Goal: Transaction & Acquisition: Purchase product/service

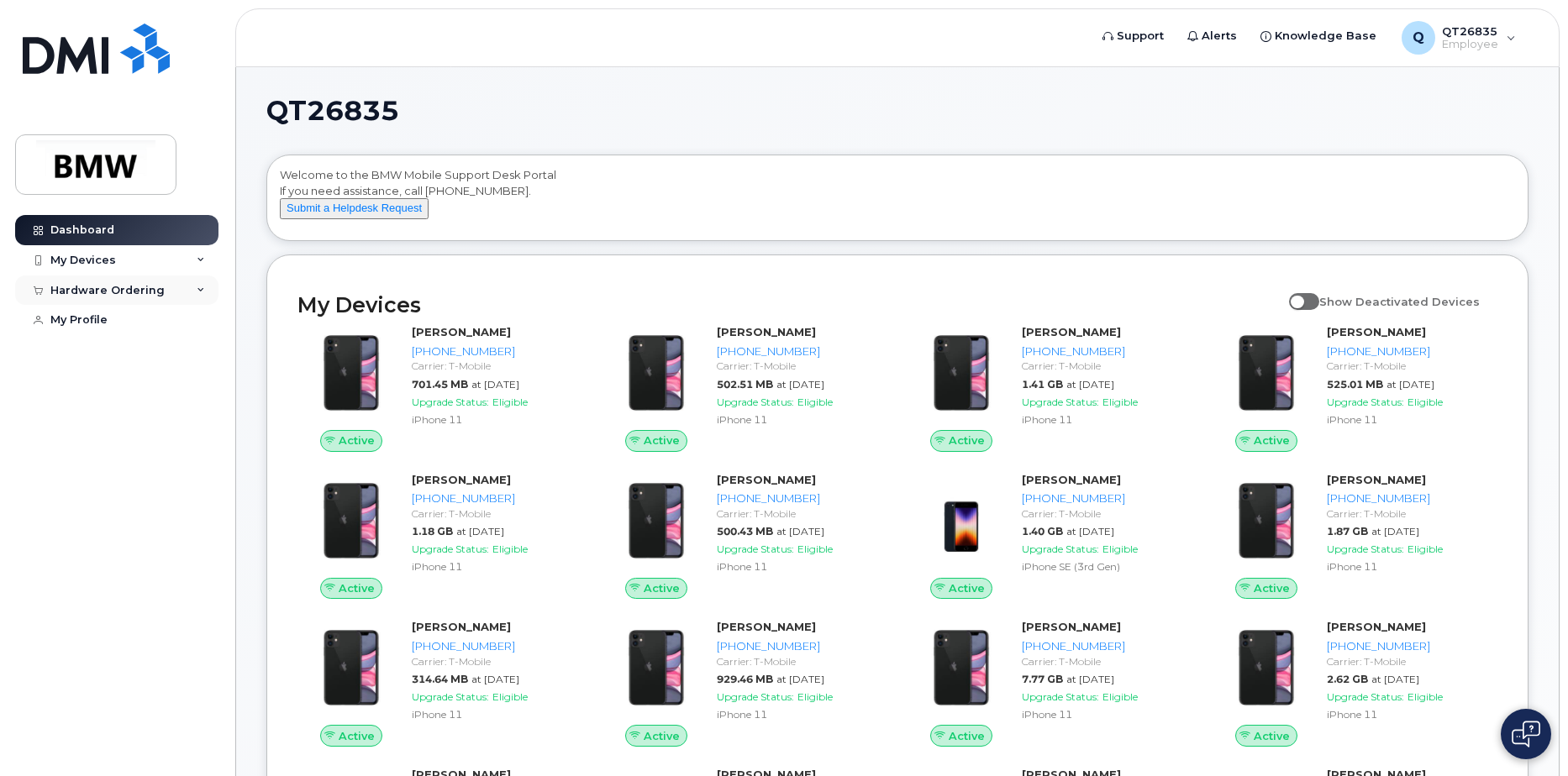
click at [200, 286] on icon at bounding box center [200, 290] width 8 height 8
click at [113, 354] on div "New Order" at bounding box center [90, 352] width 64 height 15
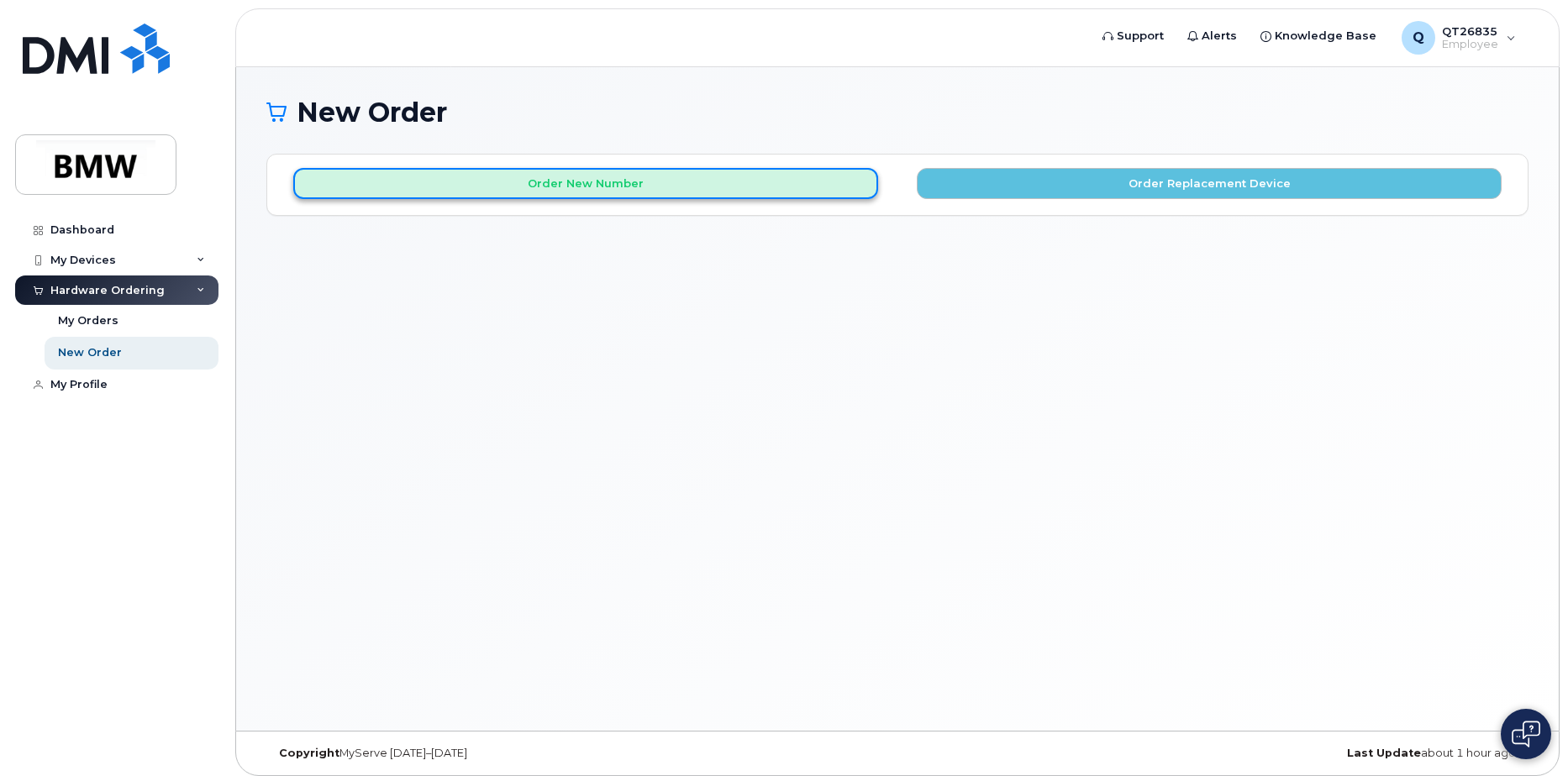
click at [768, 177] on button "Order New Number" at bounding box center [586, 184] width 585 height 31
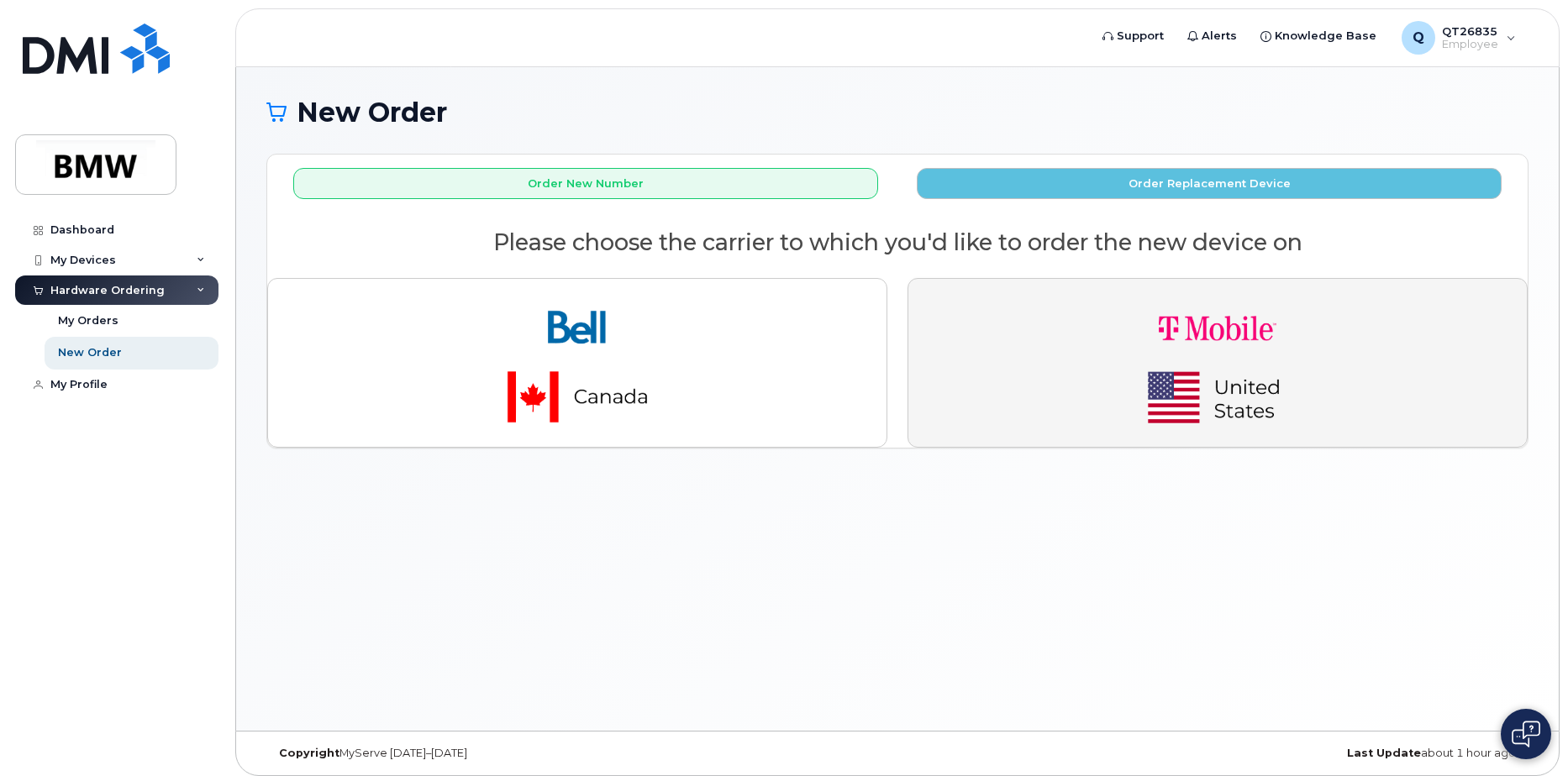
click at [1284, 374] on img "button" at bounding box center [1217, 363] width 236 height 141
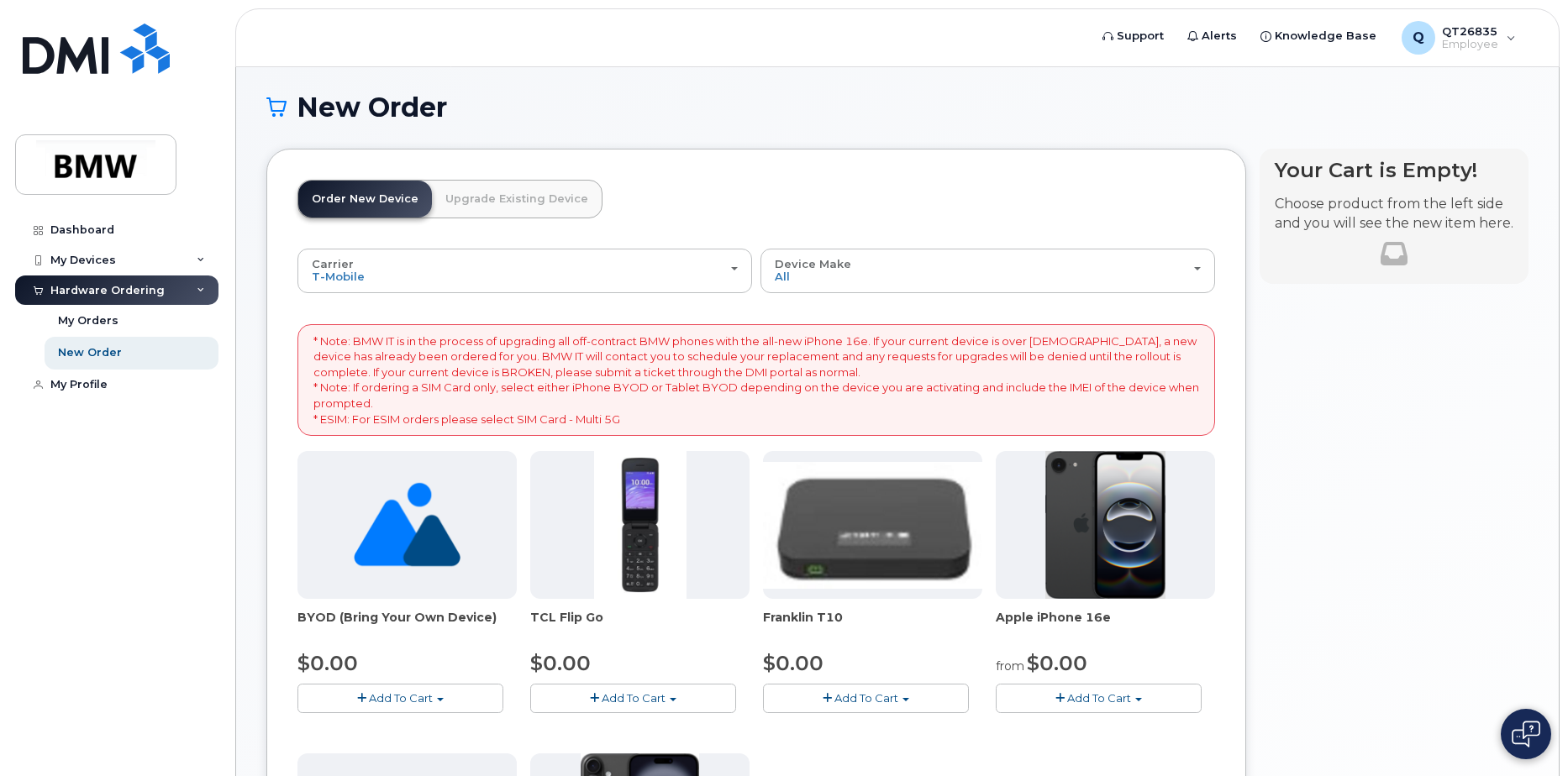
scroll to position [168, 0]
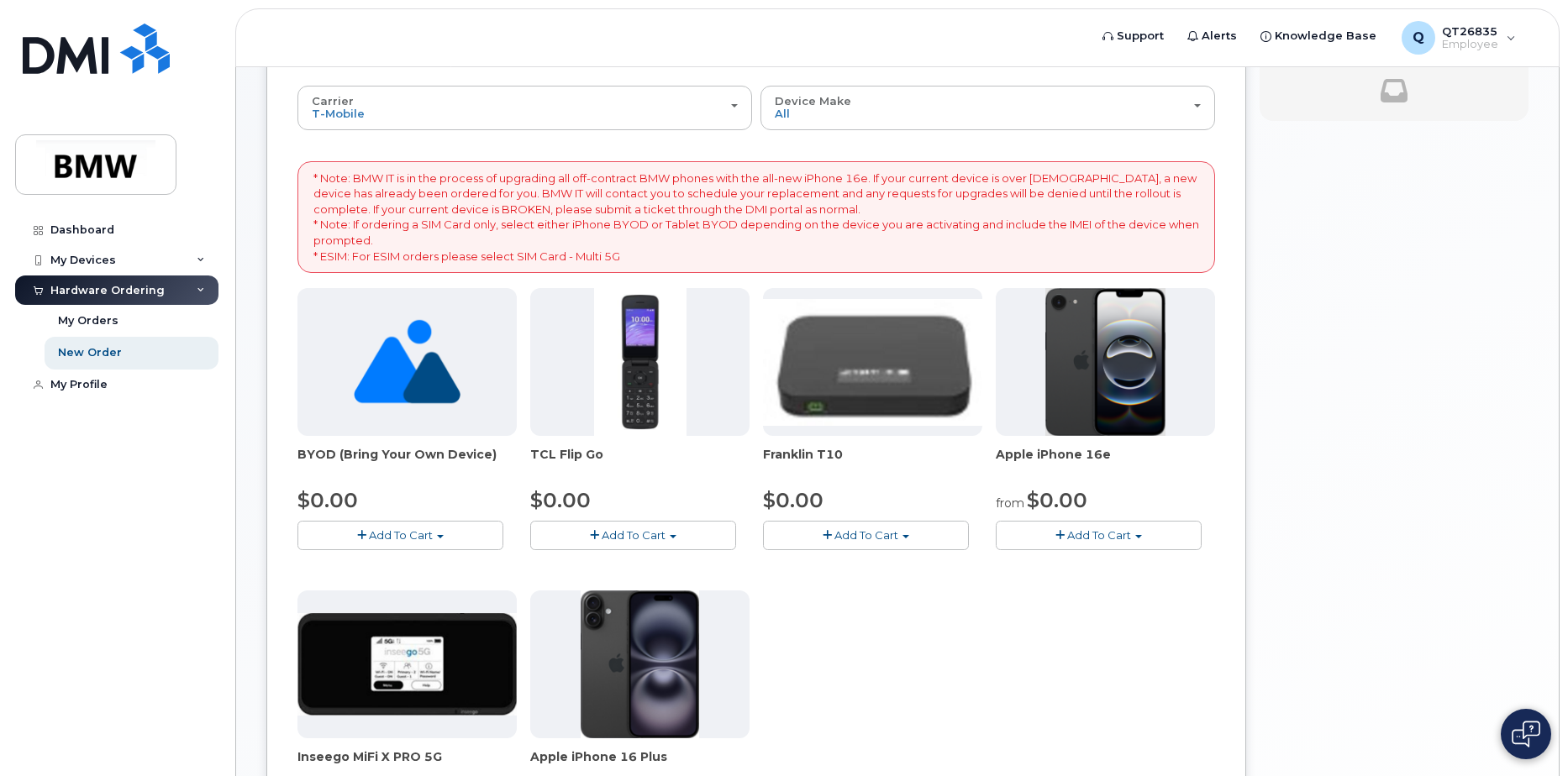
click at [1115, 536] on span "Add To Cart" at bounding box center [1099, 534] width 64 height 14
click at [1072, 567] on link "$0.00 - 30 Month Activation (128GB)" at bounding box center [1121, 566] width 242 height 21
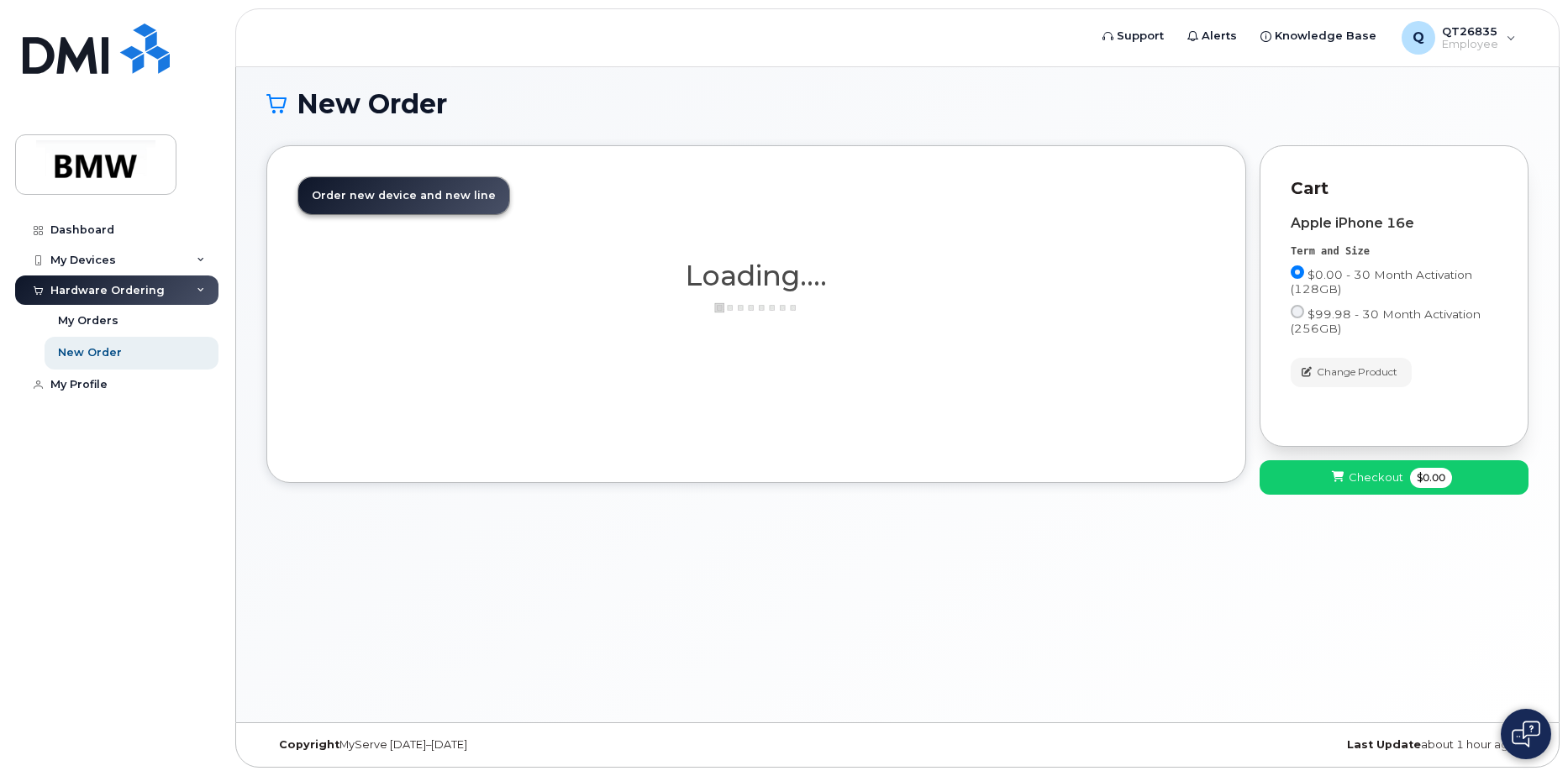
scroll to position [8, 0]
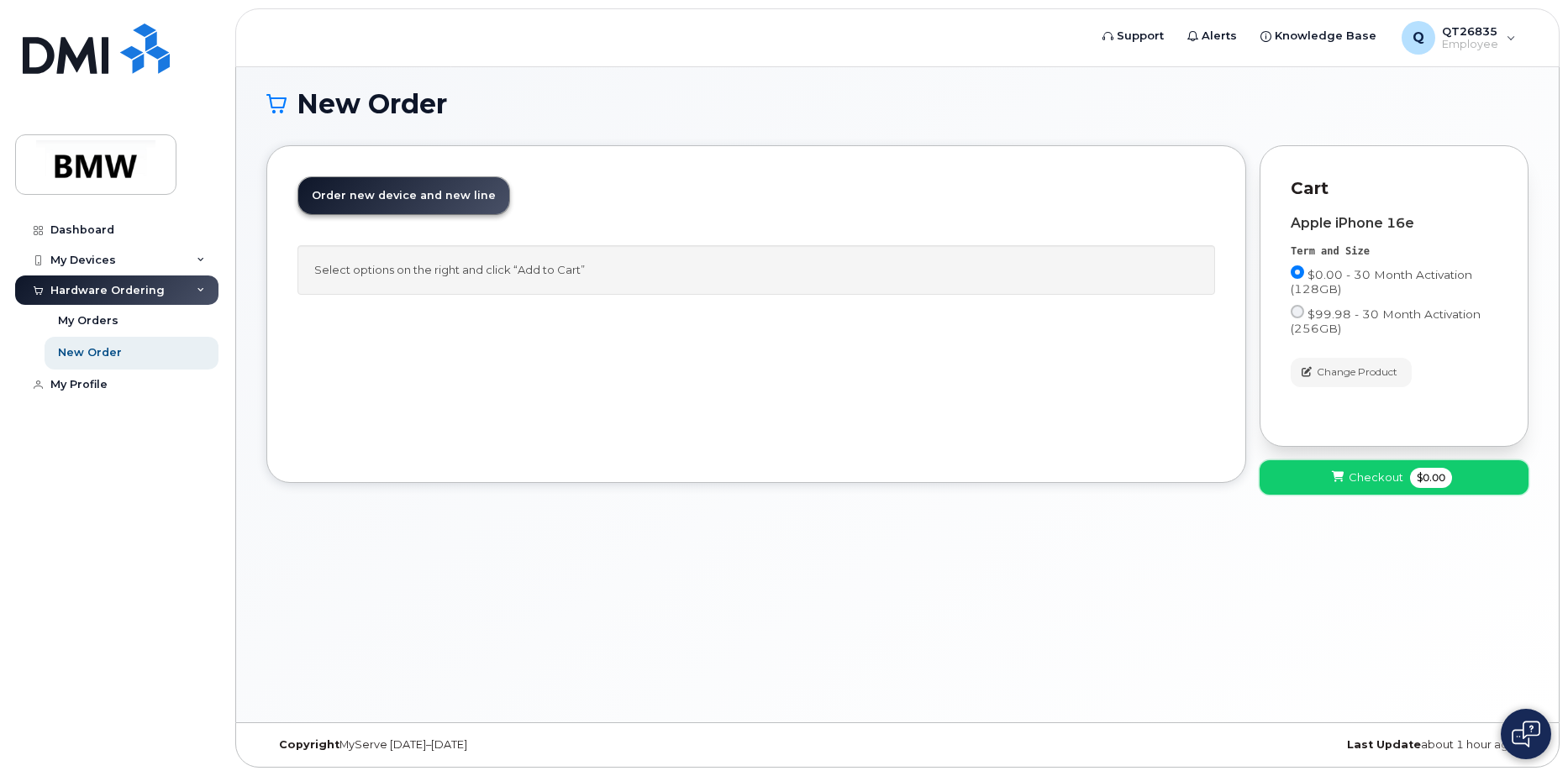
click at [1356, 481] on span "Checkout" at bounding box center [1376, 478] width 54 height 16
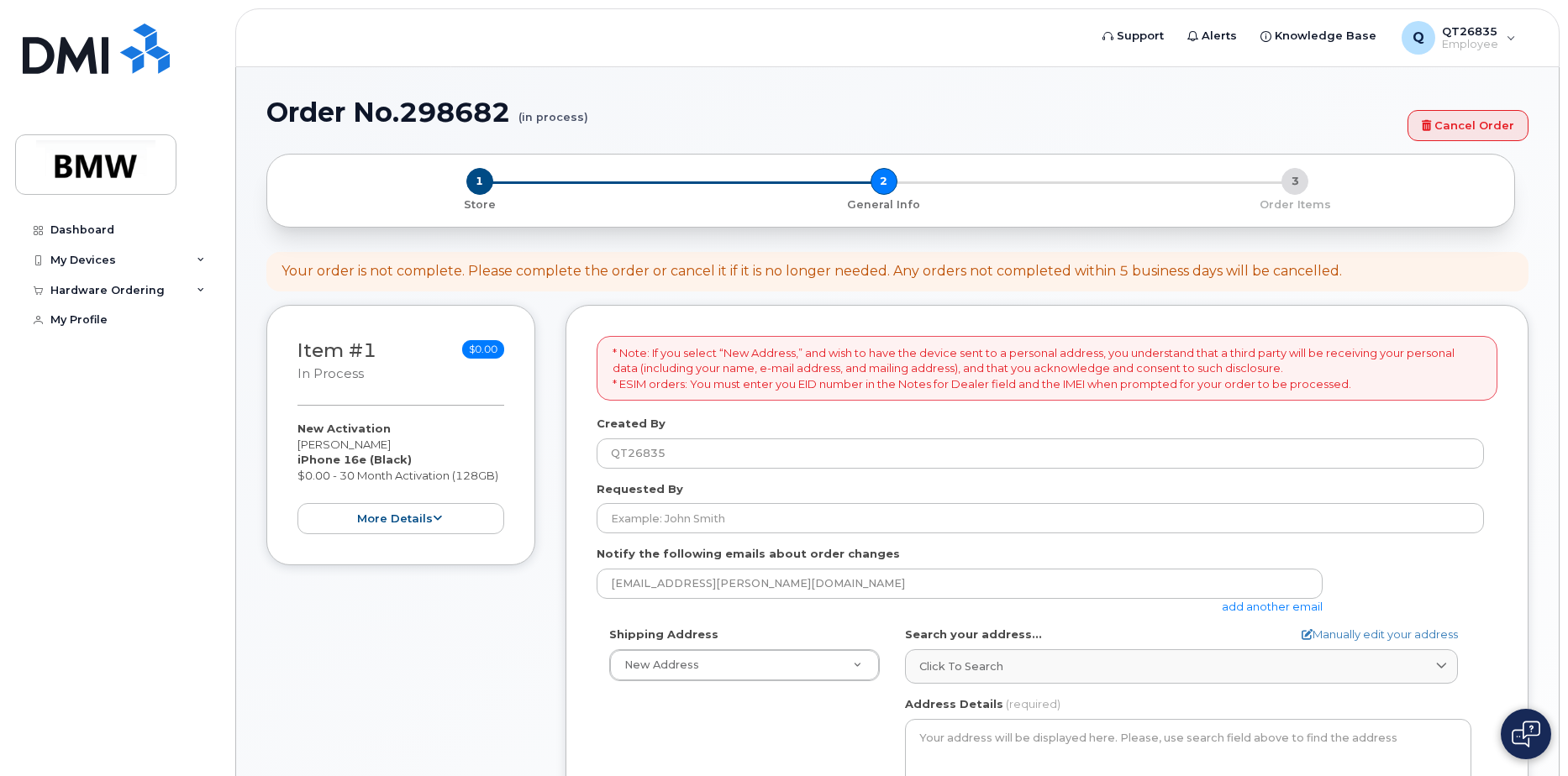
select select
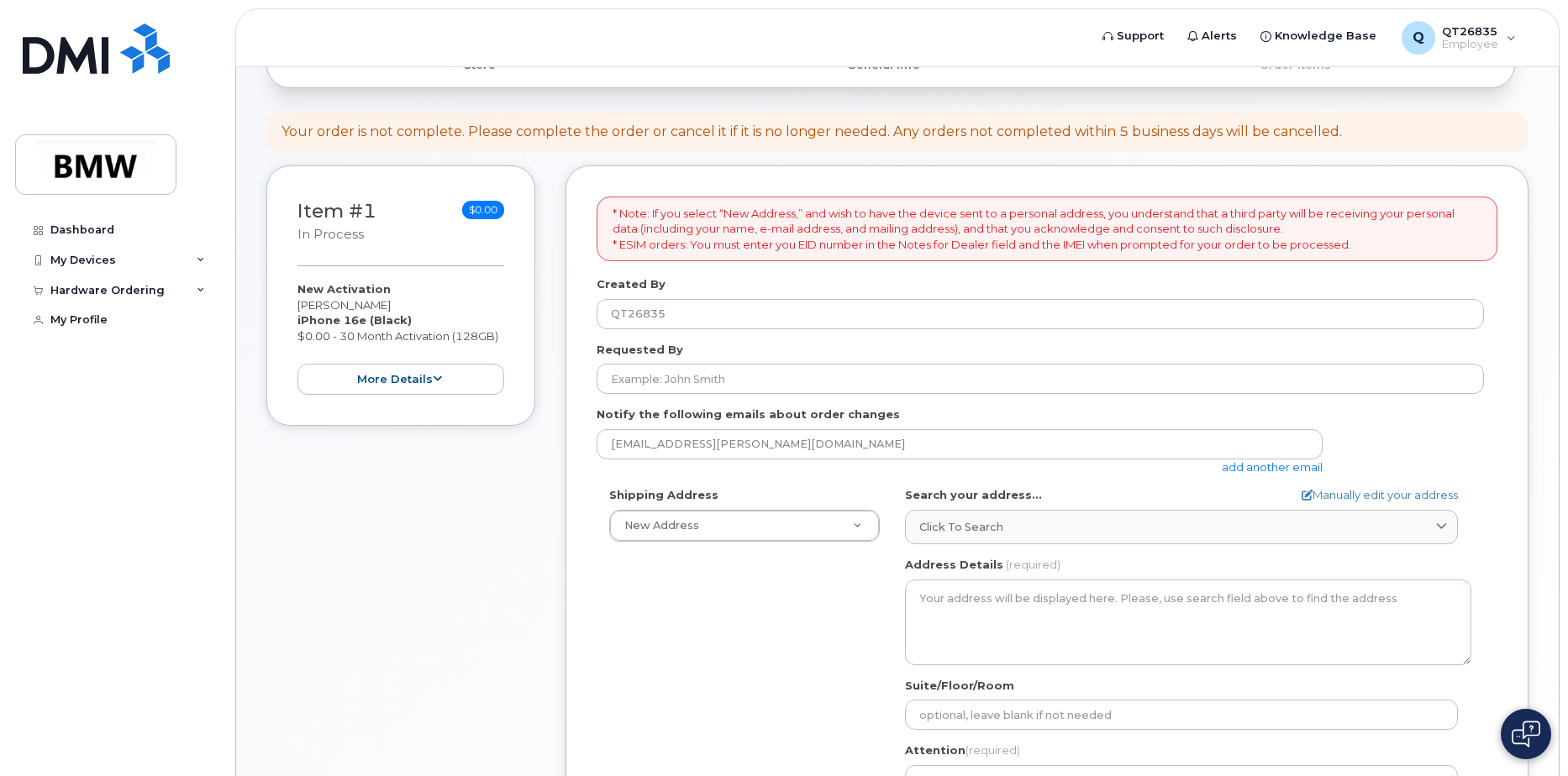
scroll to position [168, 0]
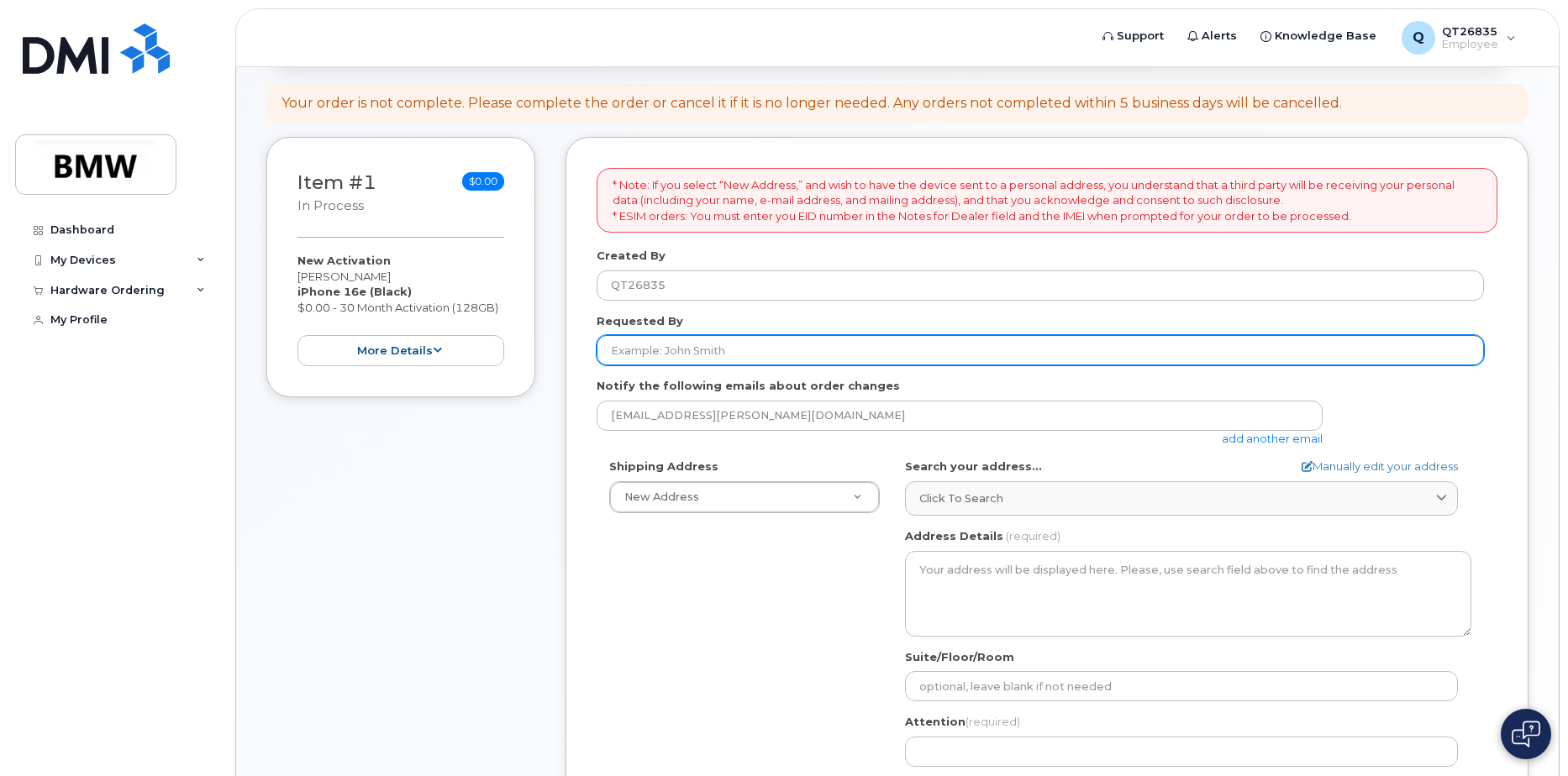
click at [726, 350] on input "Requested By" at bounding box center [1041, 350] width 888 height 30
type input "[PERSON_NAME]"
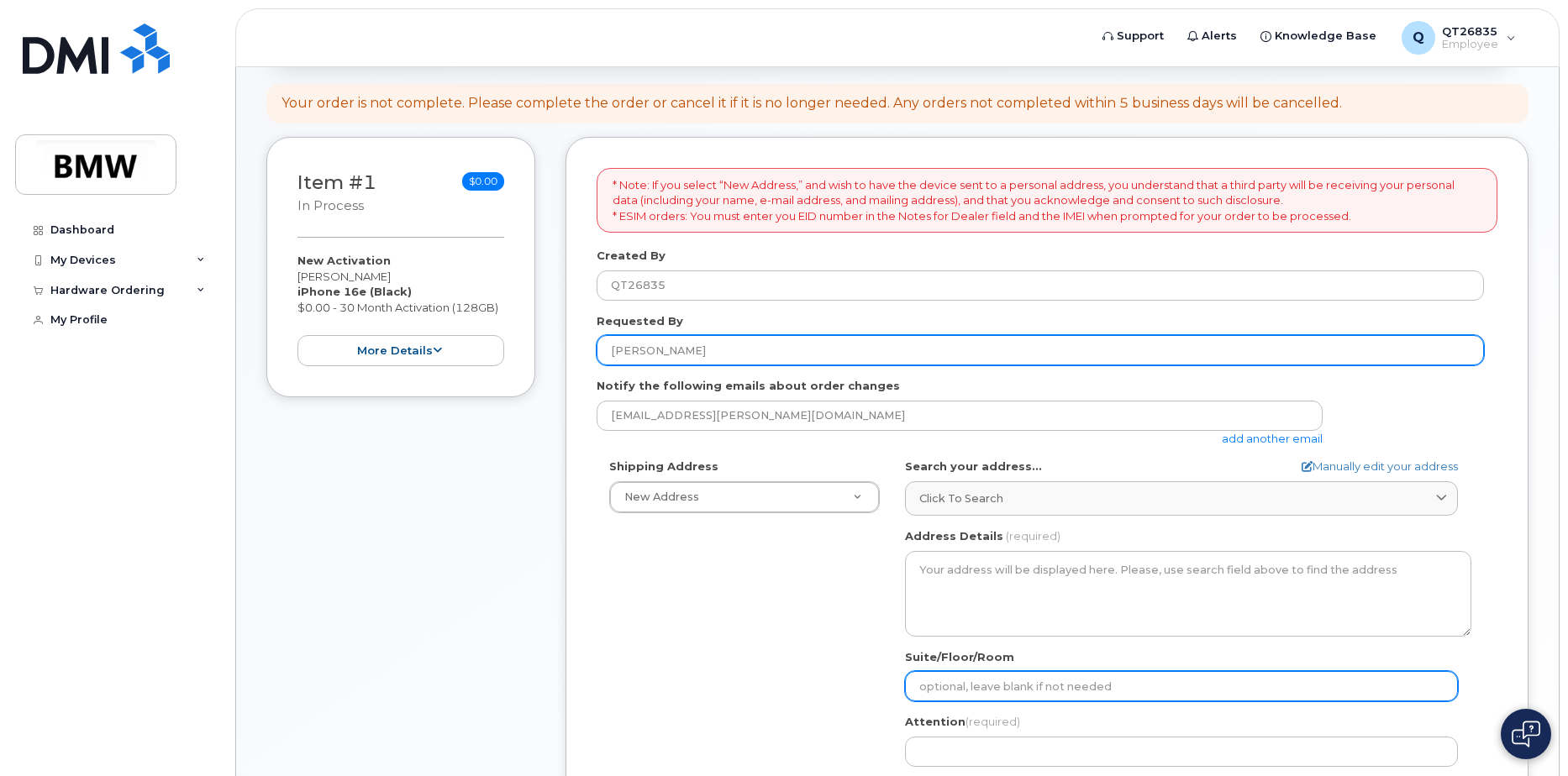
type input "H52"
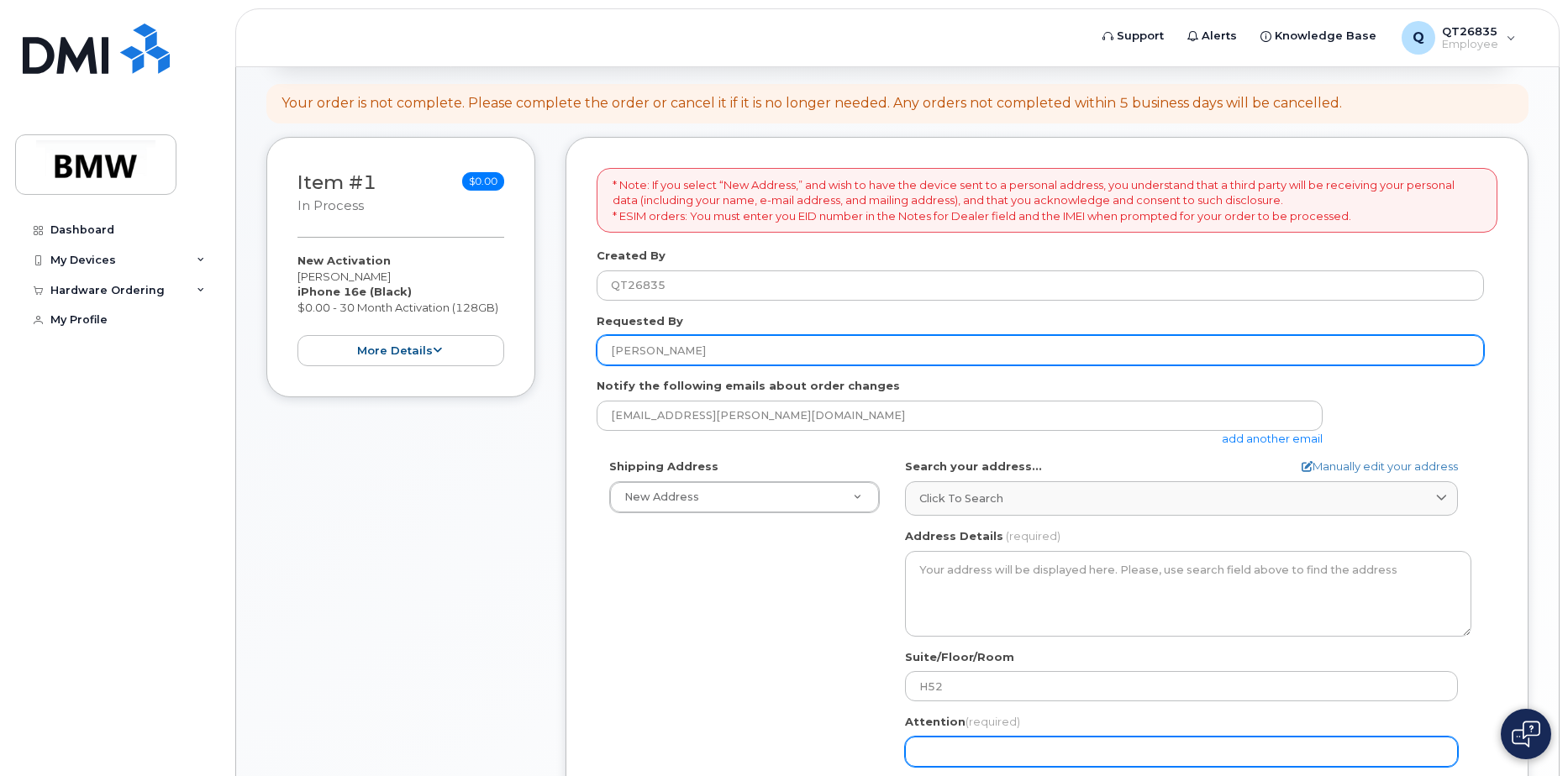
type input "Clay Johnson"
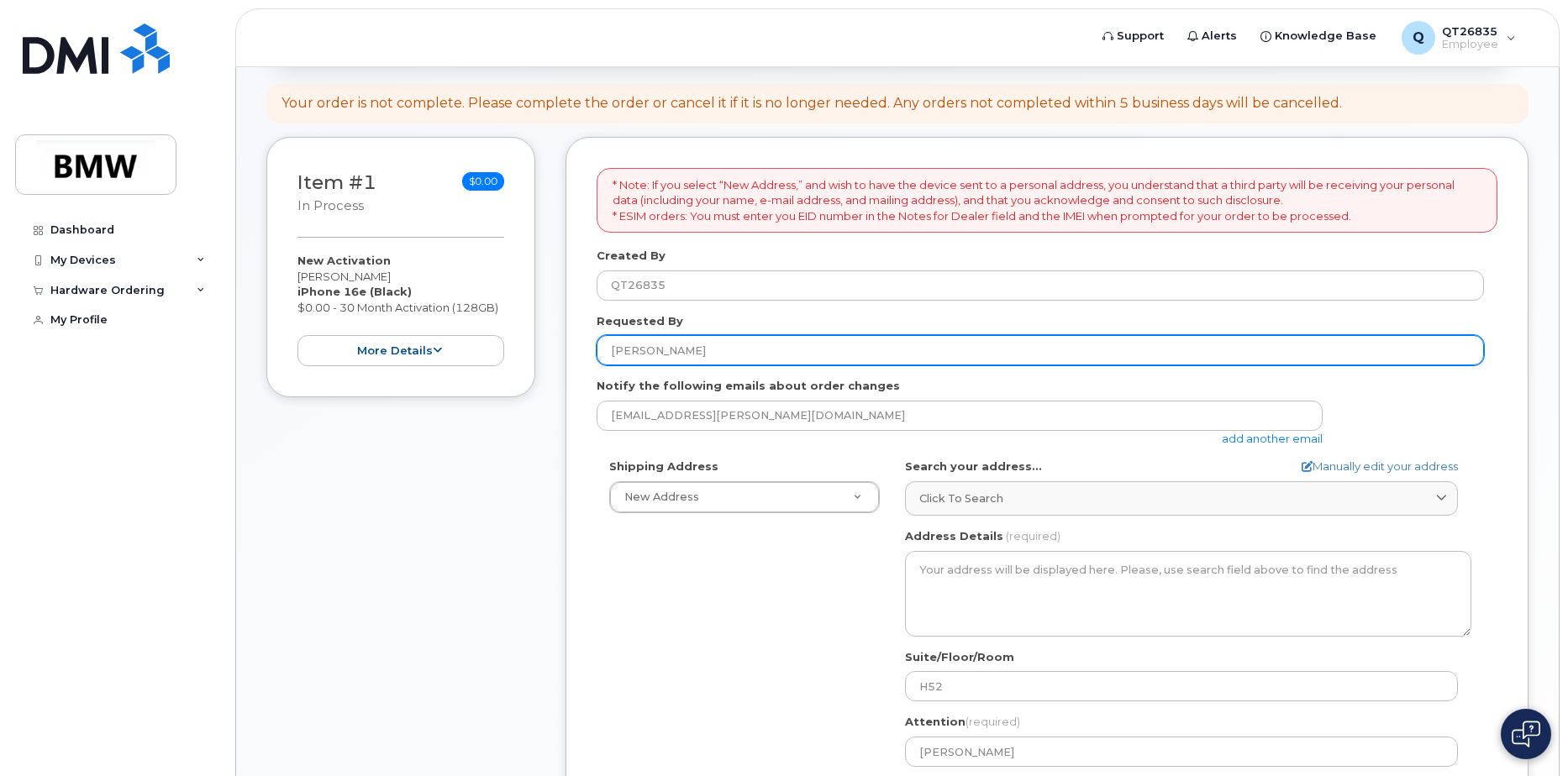
type input "8645340917"
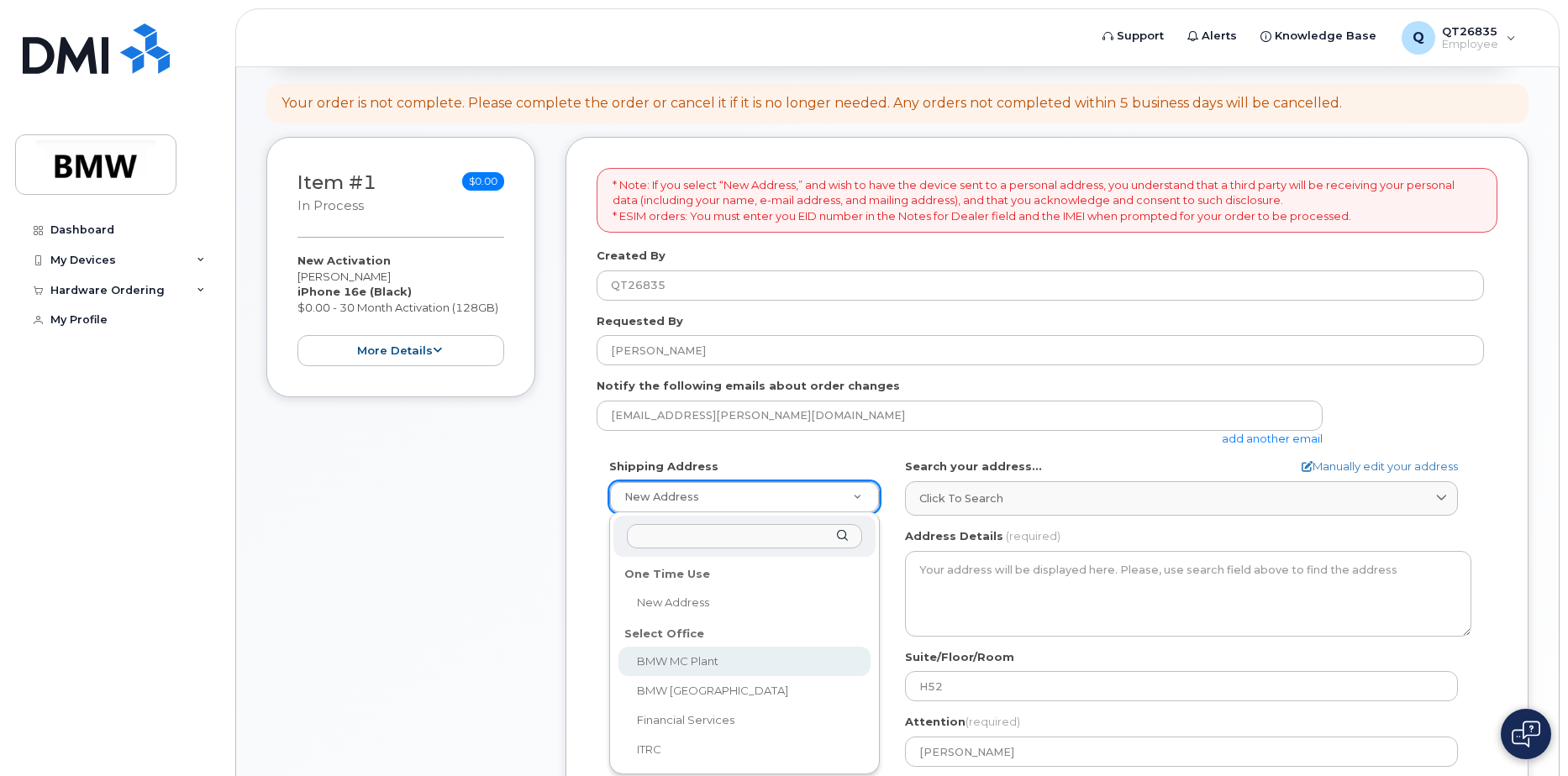
select select
type textarea "[STREET_ADDRESS] Greer [US_STATE] 29651-6731"
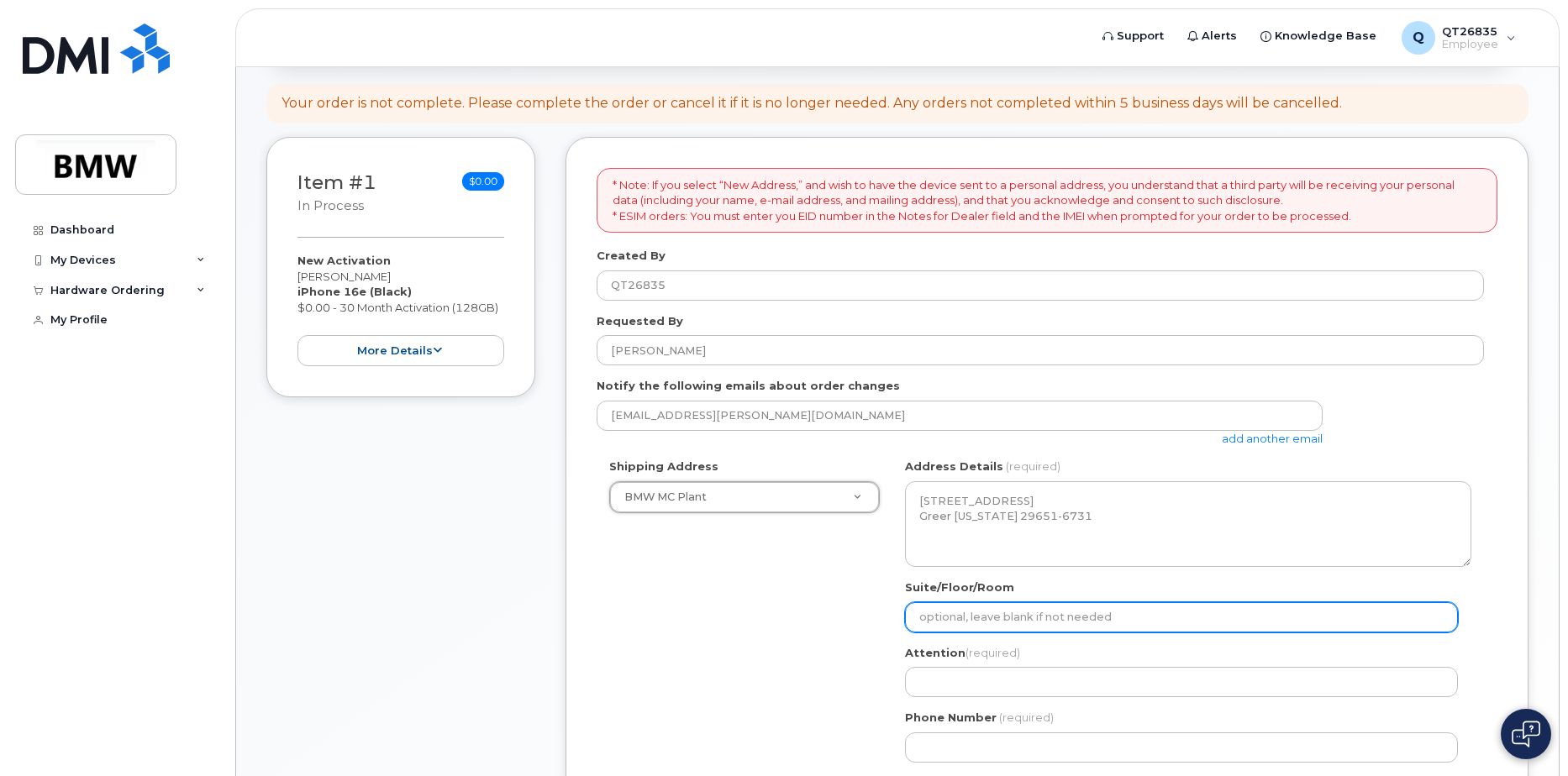
click at [969, 618] on input "Suite/Floor/Room" at bounding box center [1181, 617] width 553 height 30
type input "H52"
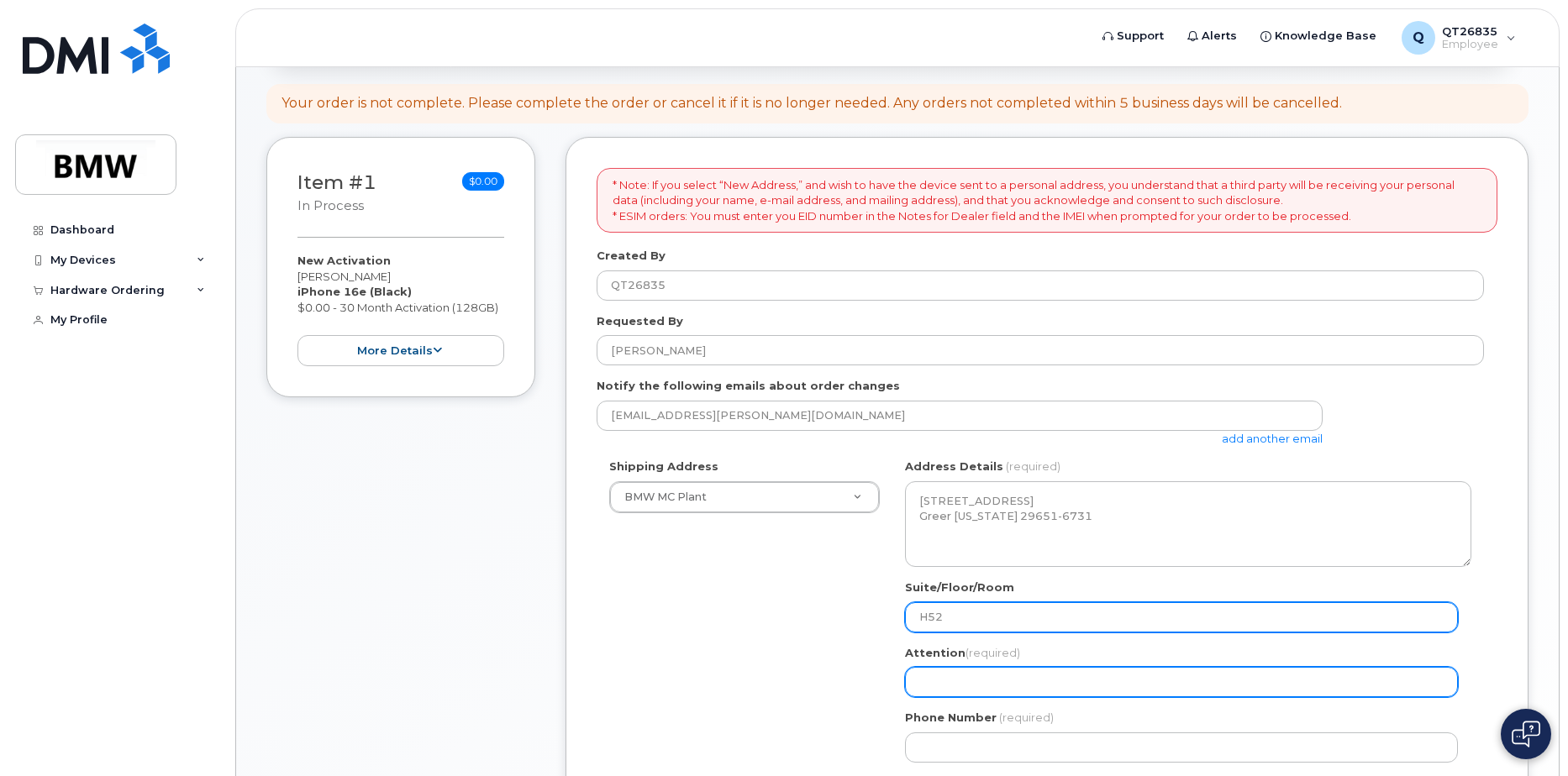
type input "[PERSON_NAME]"
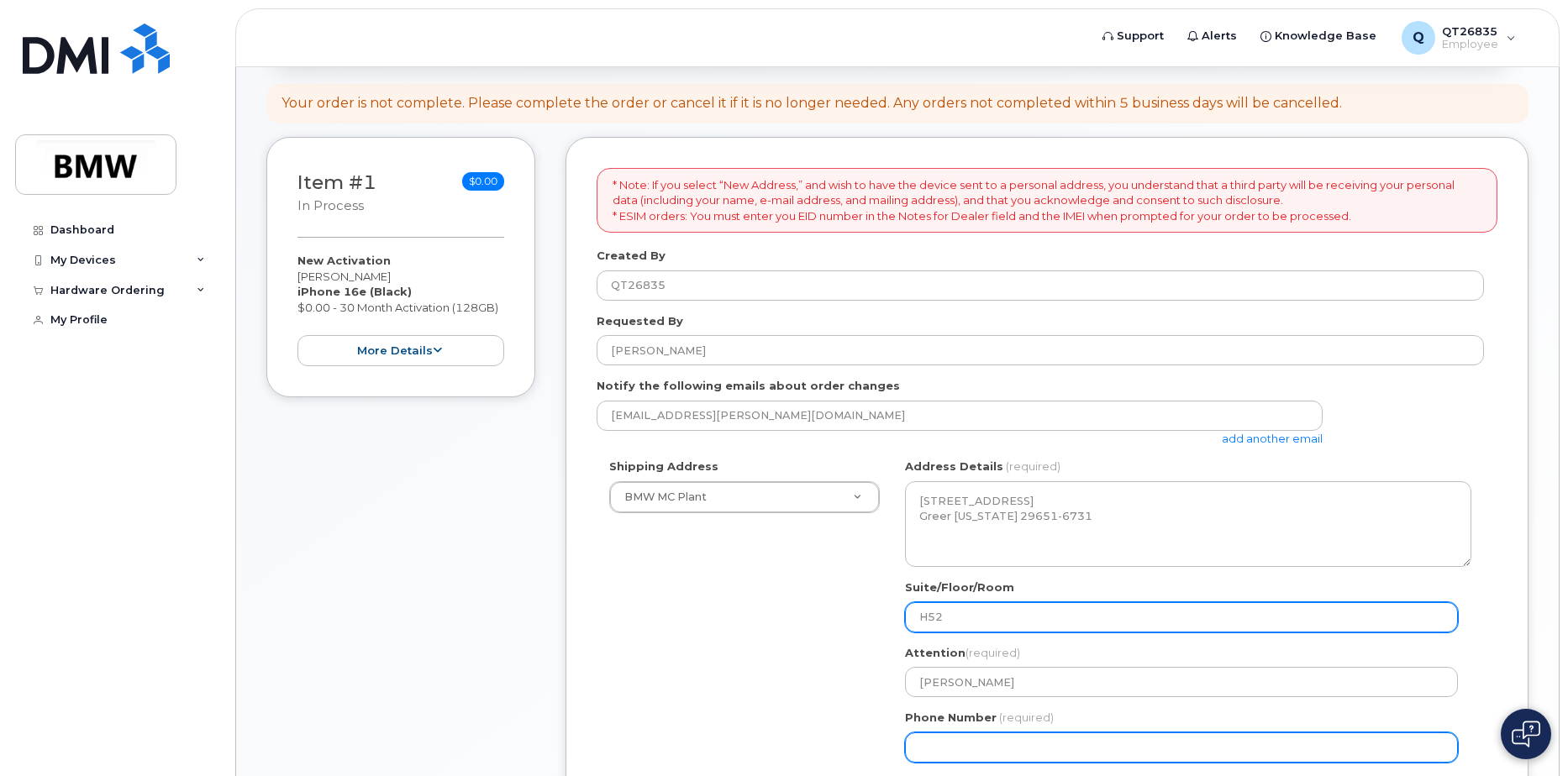
type input "8645340917"
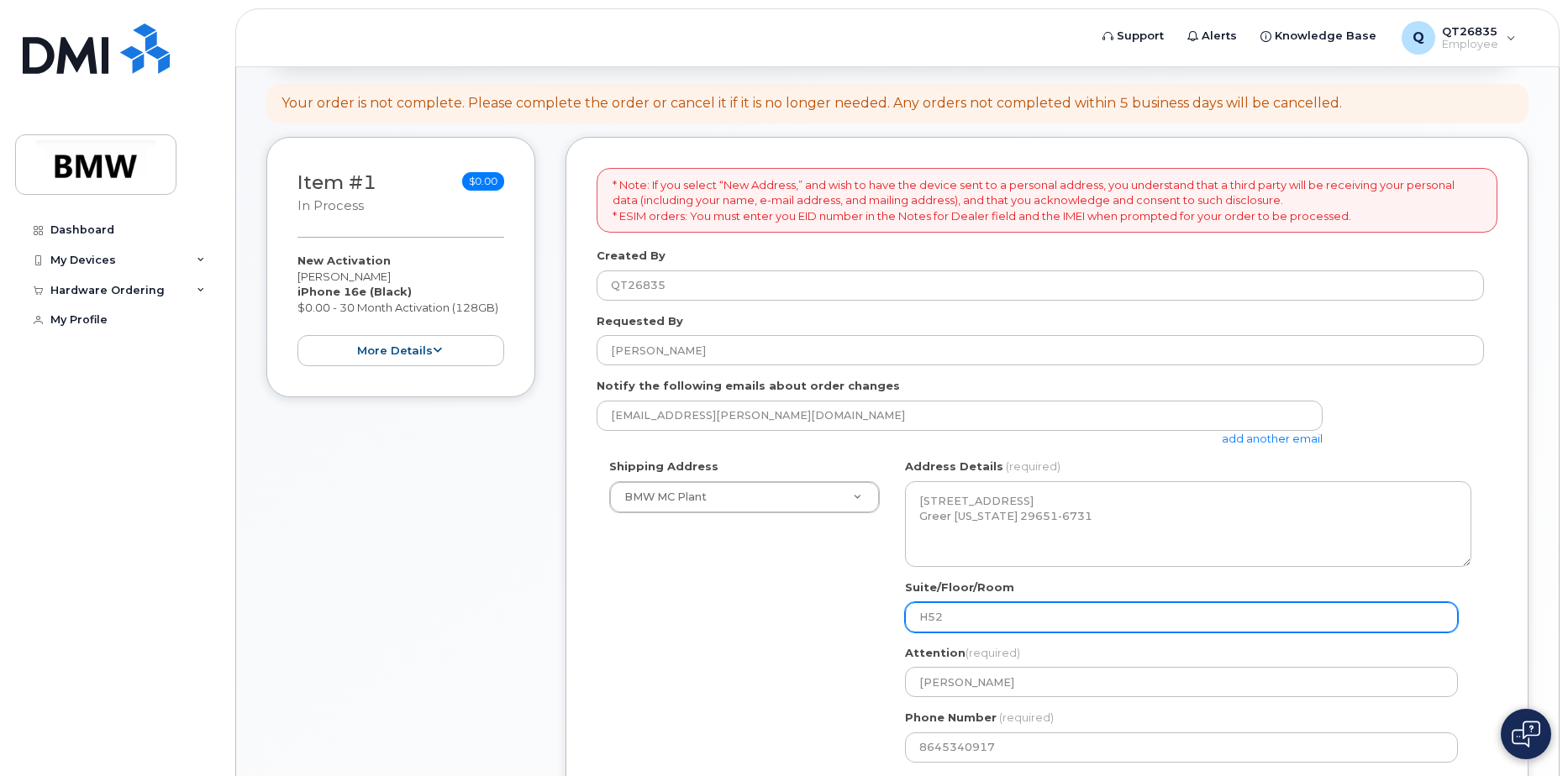
select select
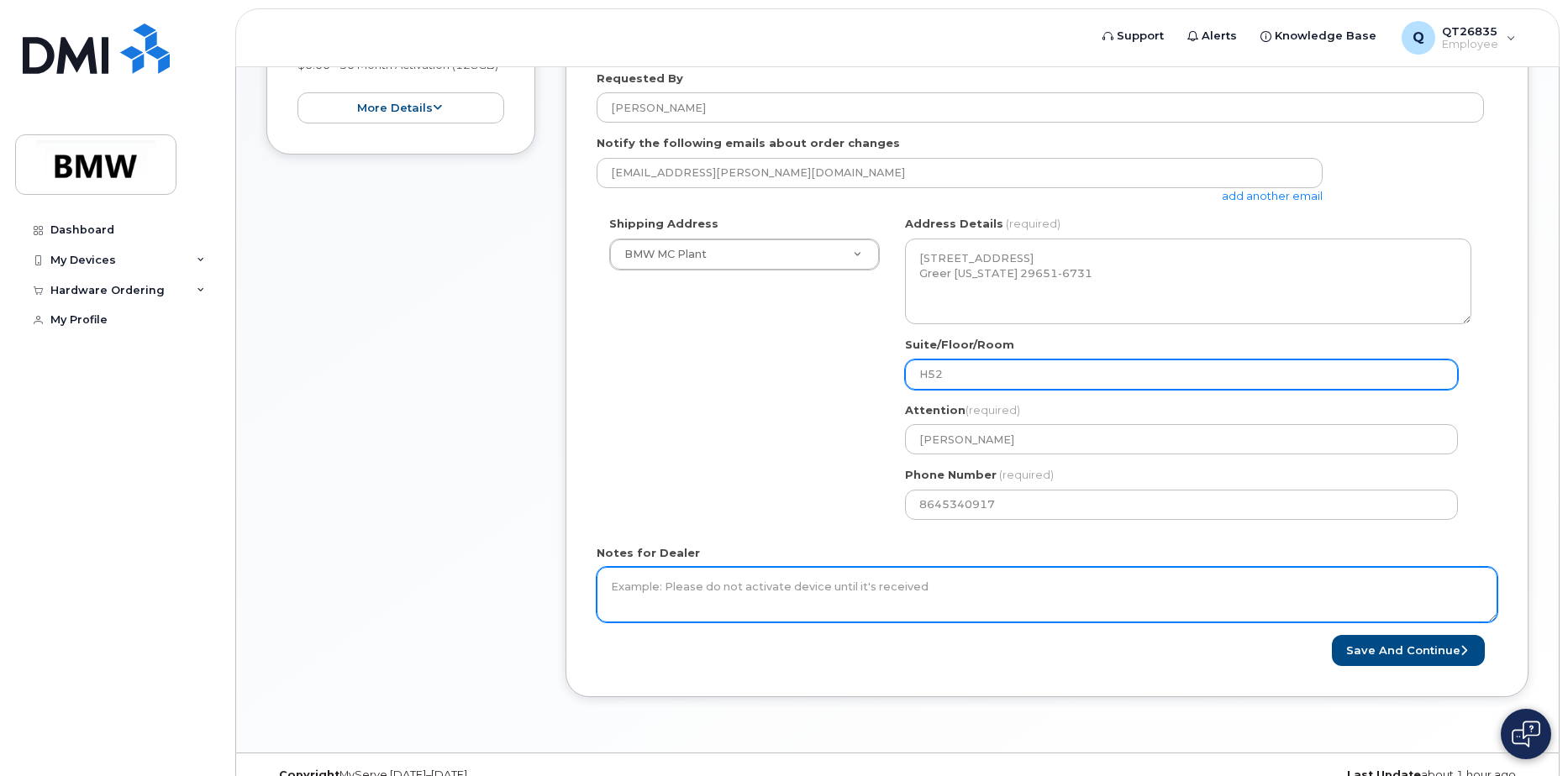
scroll to position [420, 0]
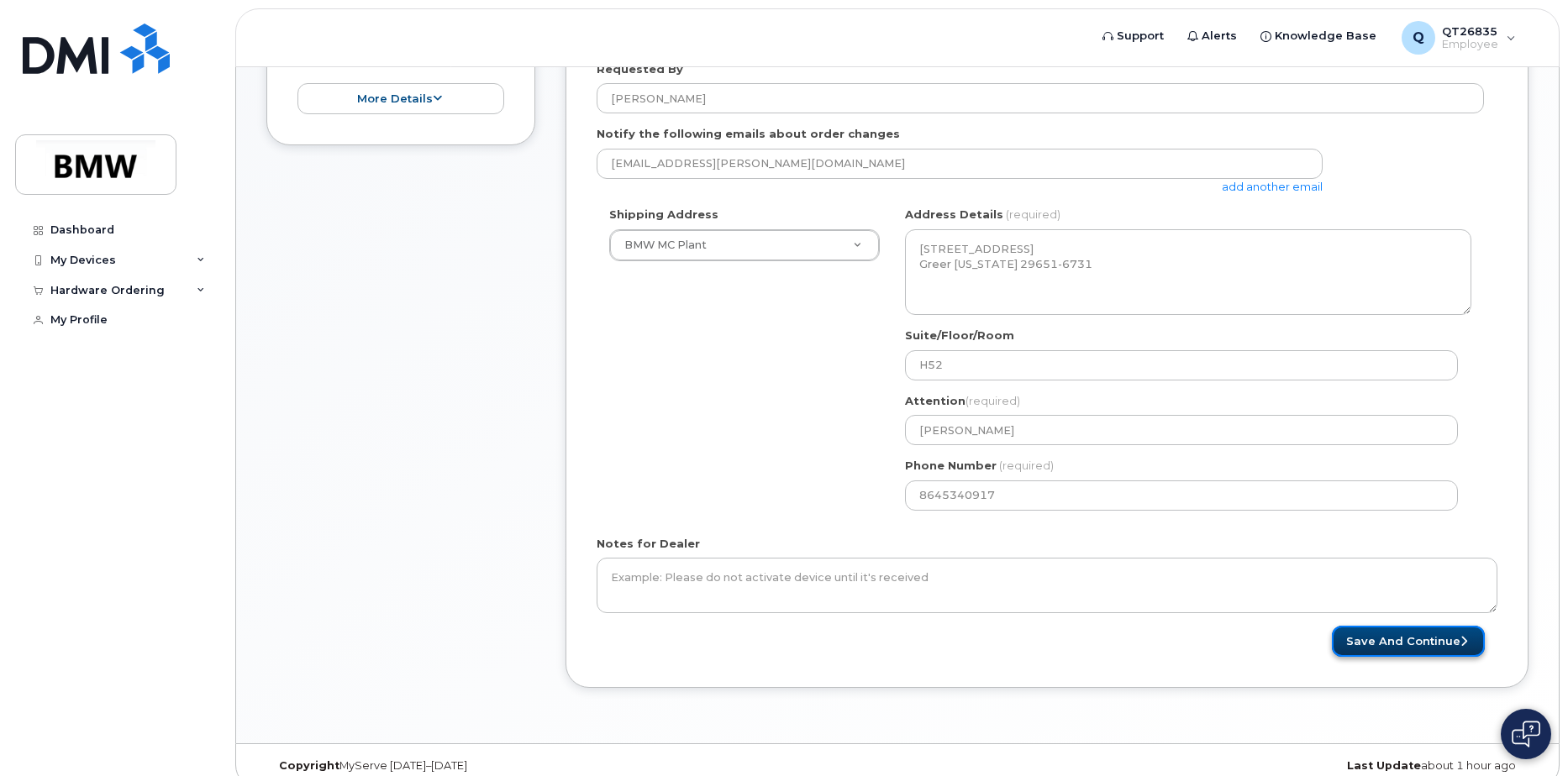
click at [1420, 642] on button "Save and Continue" at bounding box center [1408, 641] width 153 height 31
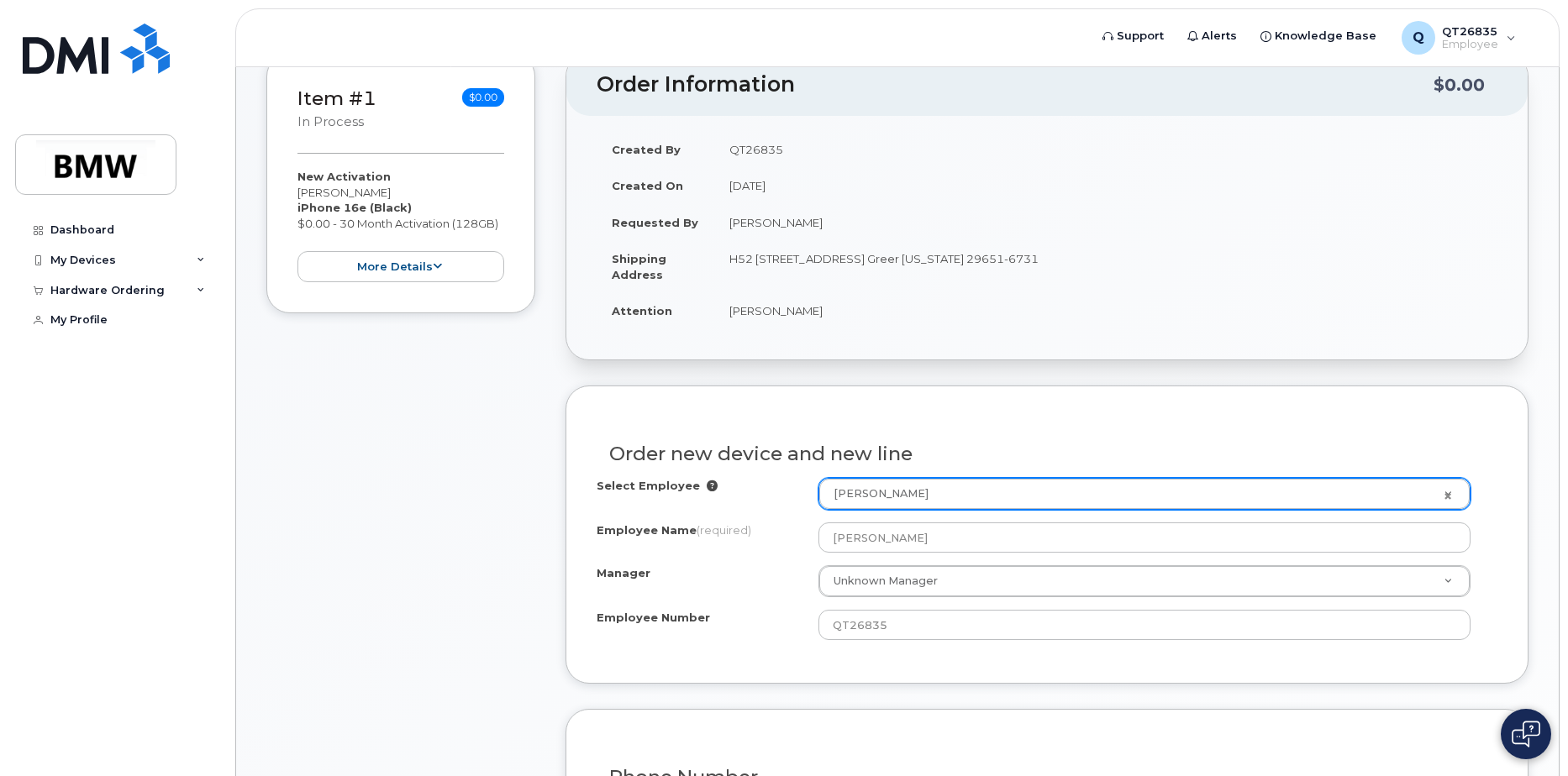
scroll to position [336, 0]
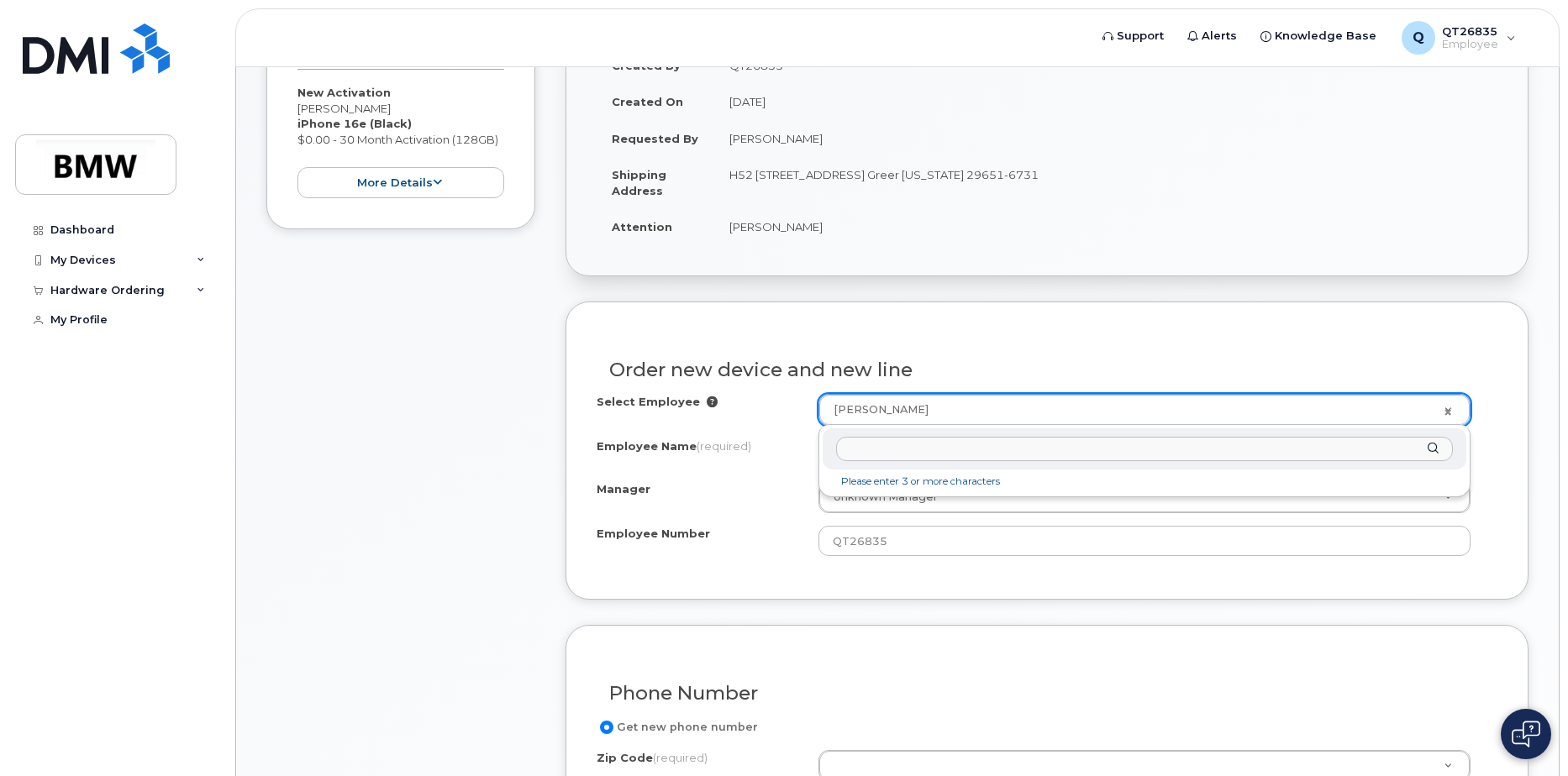
click at [880, 440] on input "text" at bounding box center [1144, 448] width 617 height 24
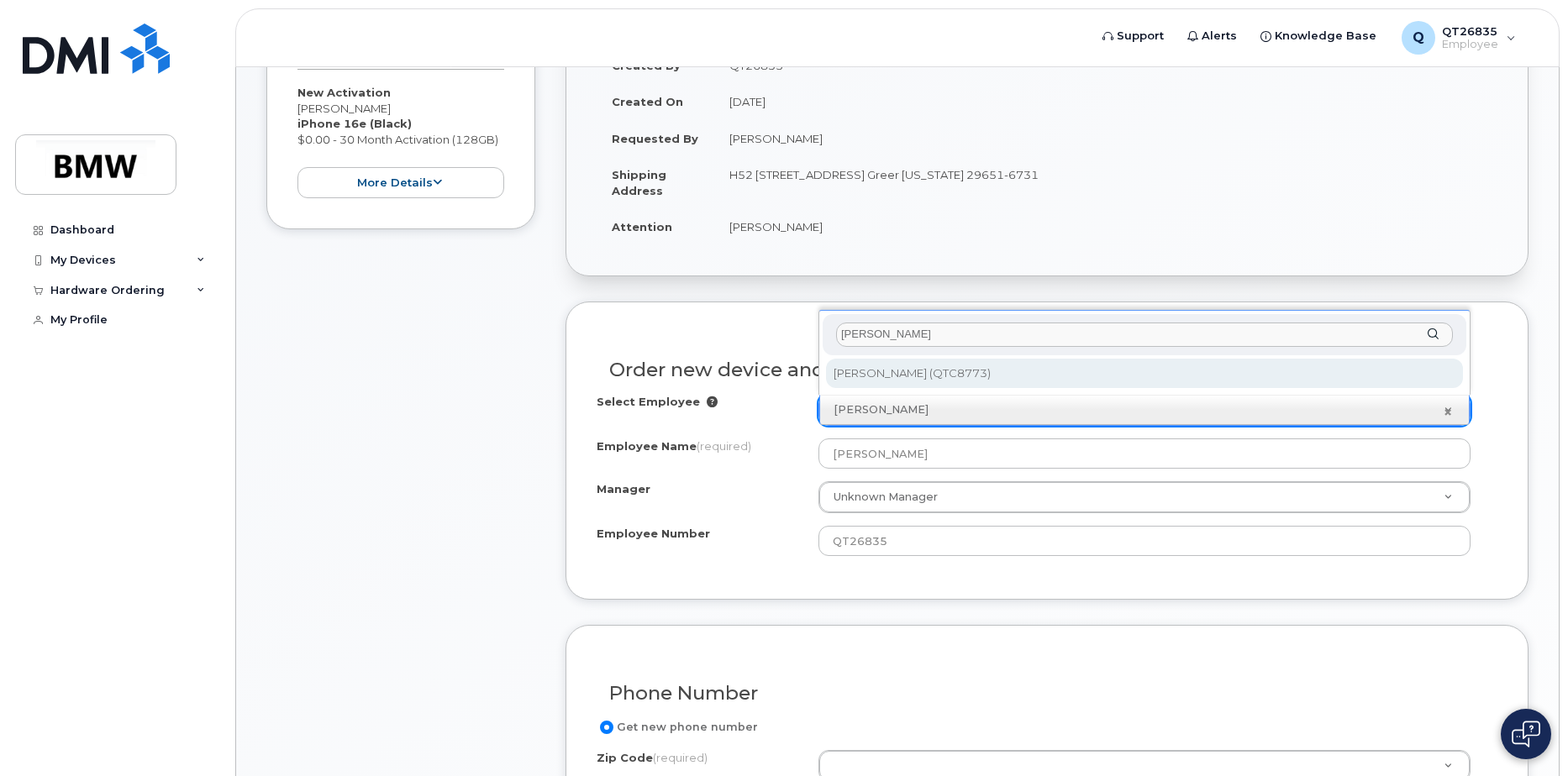
type input "katie o"
type input "1919356"
type input "Katie O'Neal"
type input "QTC8773"
type input "1859"
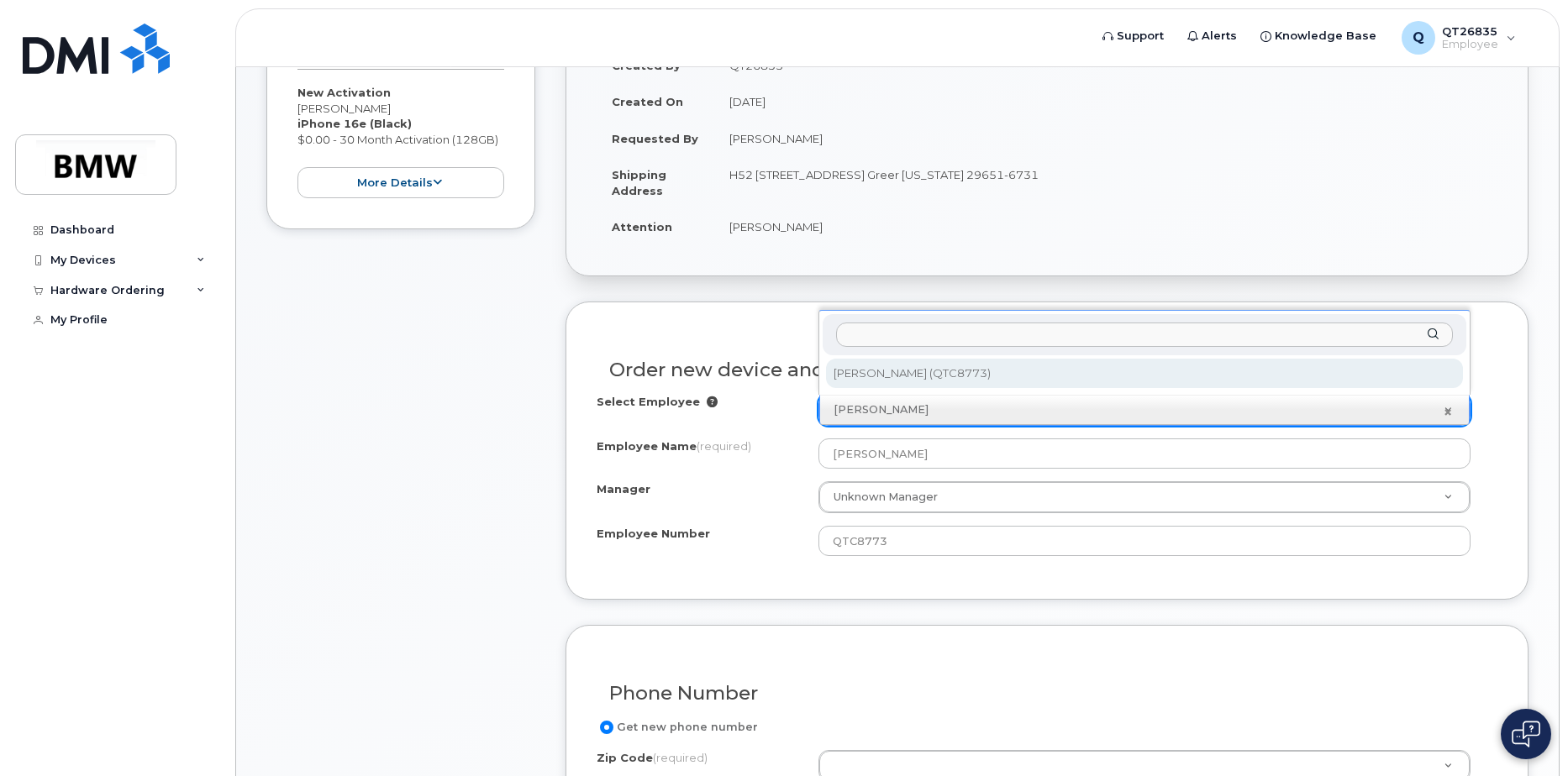
select select "1899965"
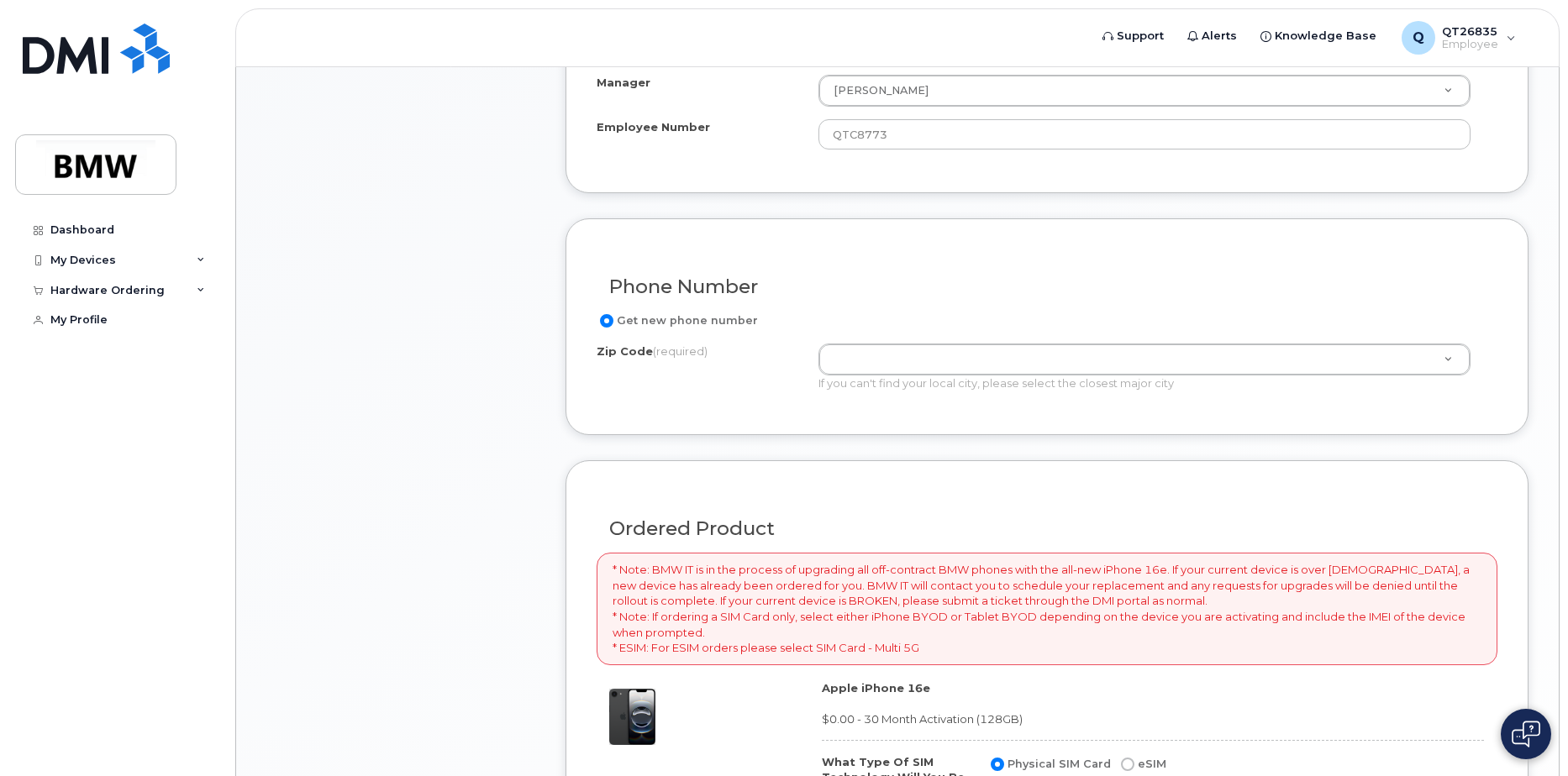
scroll to position [756, 0]
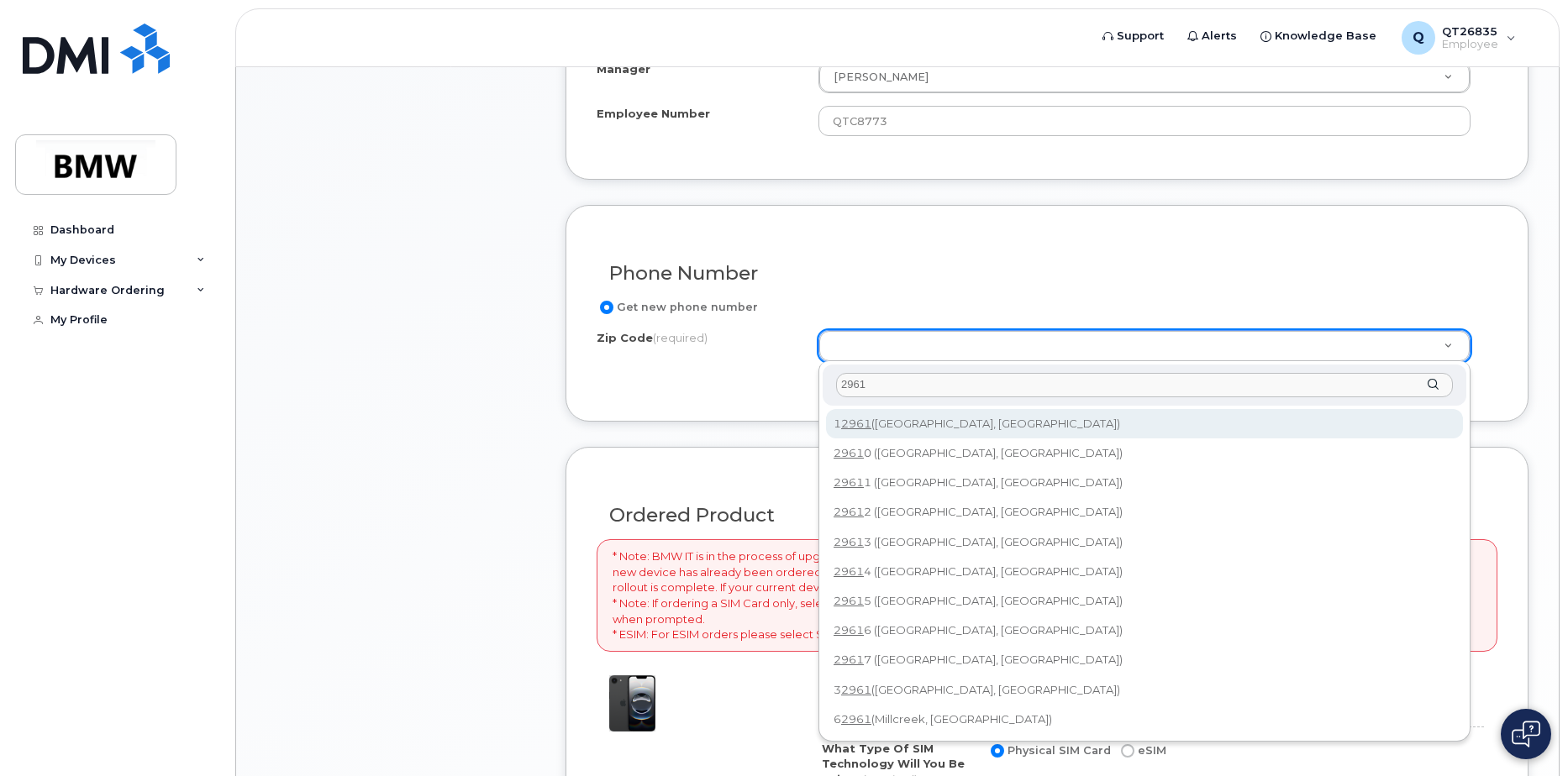
click at [861, 381] on input "2961" at bounding box center [1144, 385] width 617 height 24
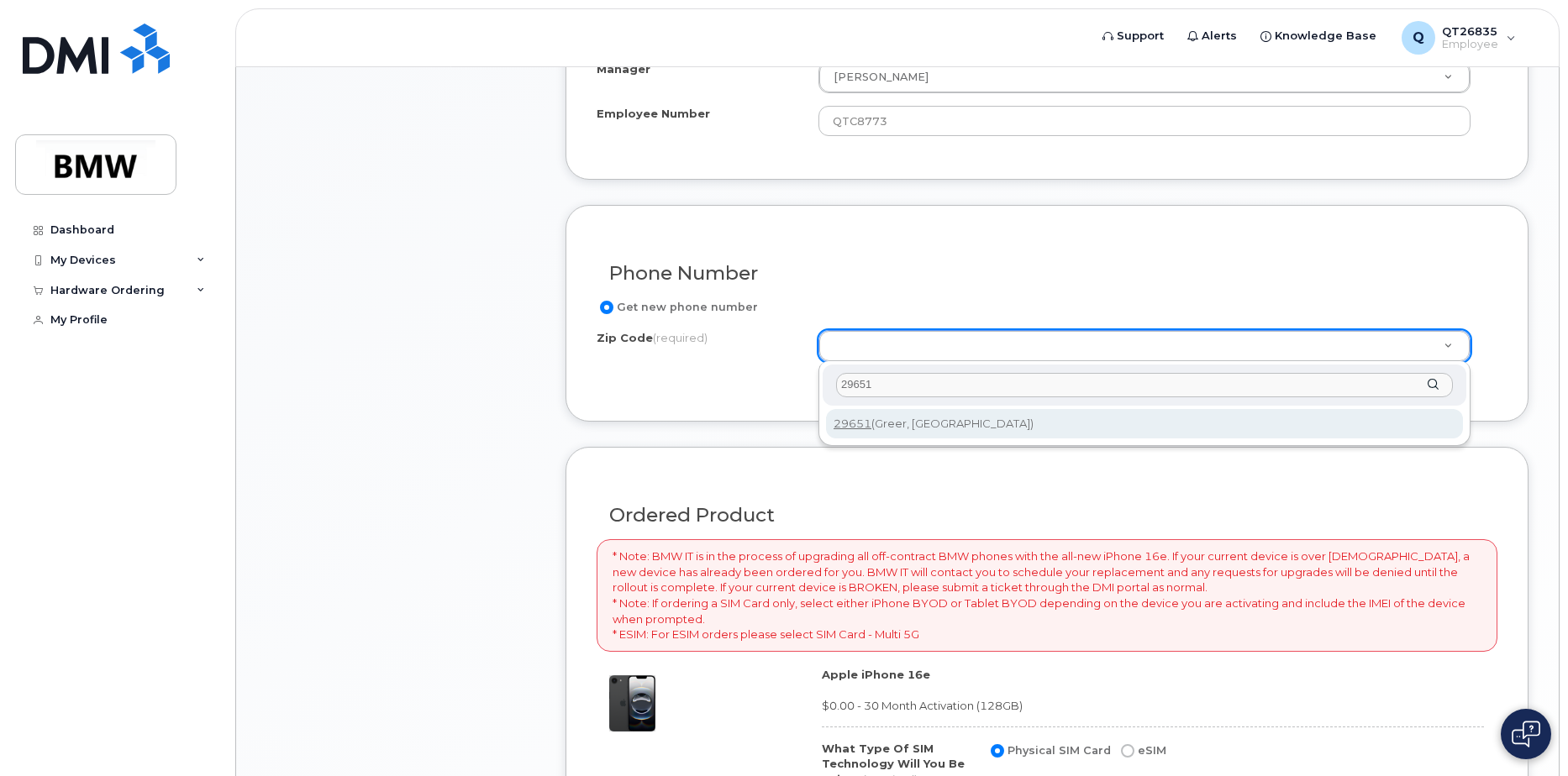
type input "29651"
type input "29651 (Greer, SC)"
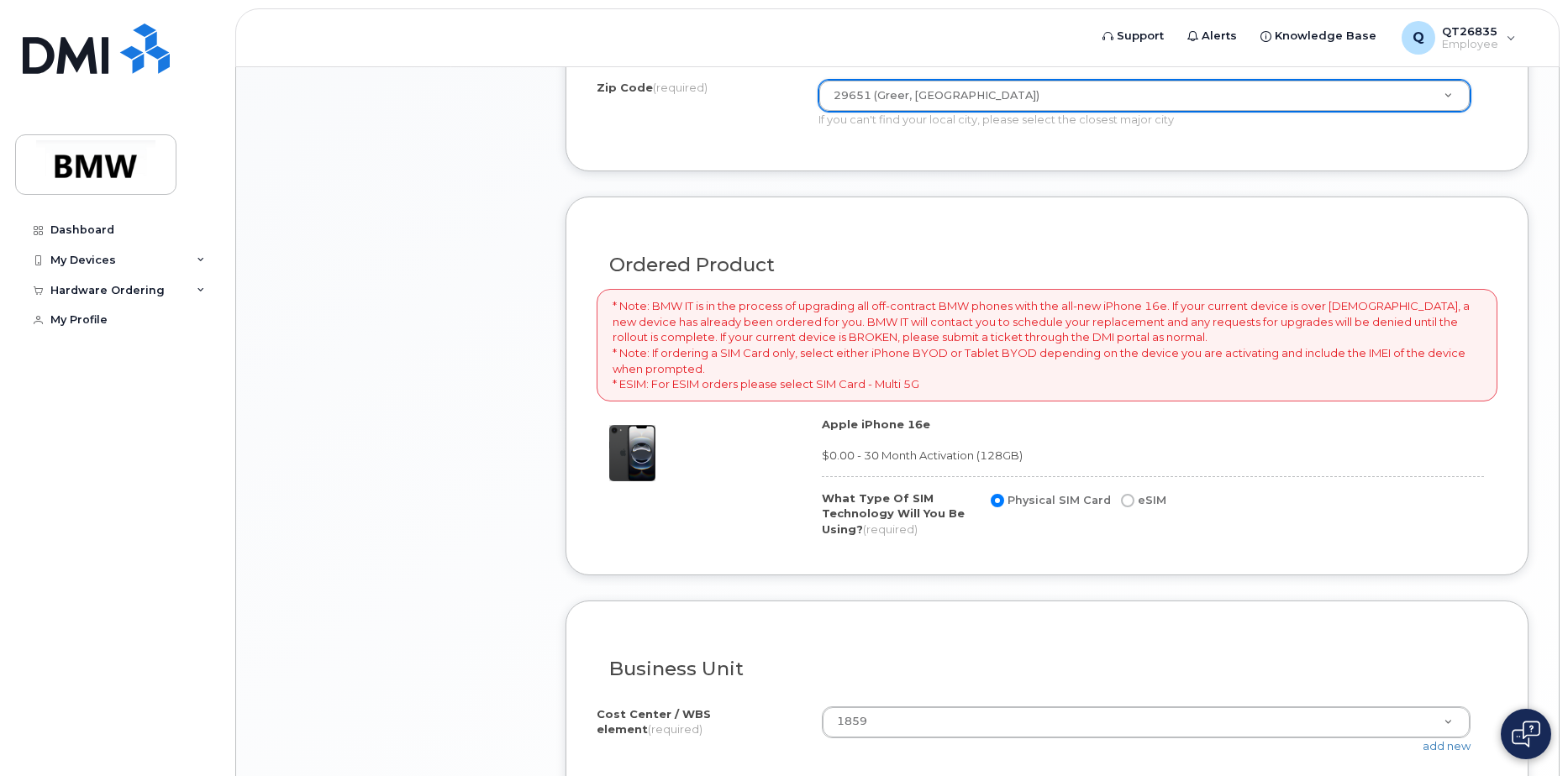
scroll to position [1008, 0]
click at [1121, 497] on input "eSIM" at bounding box center [1127, 499] width 14 height 14
radio input "true"
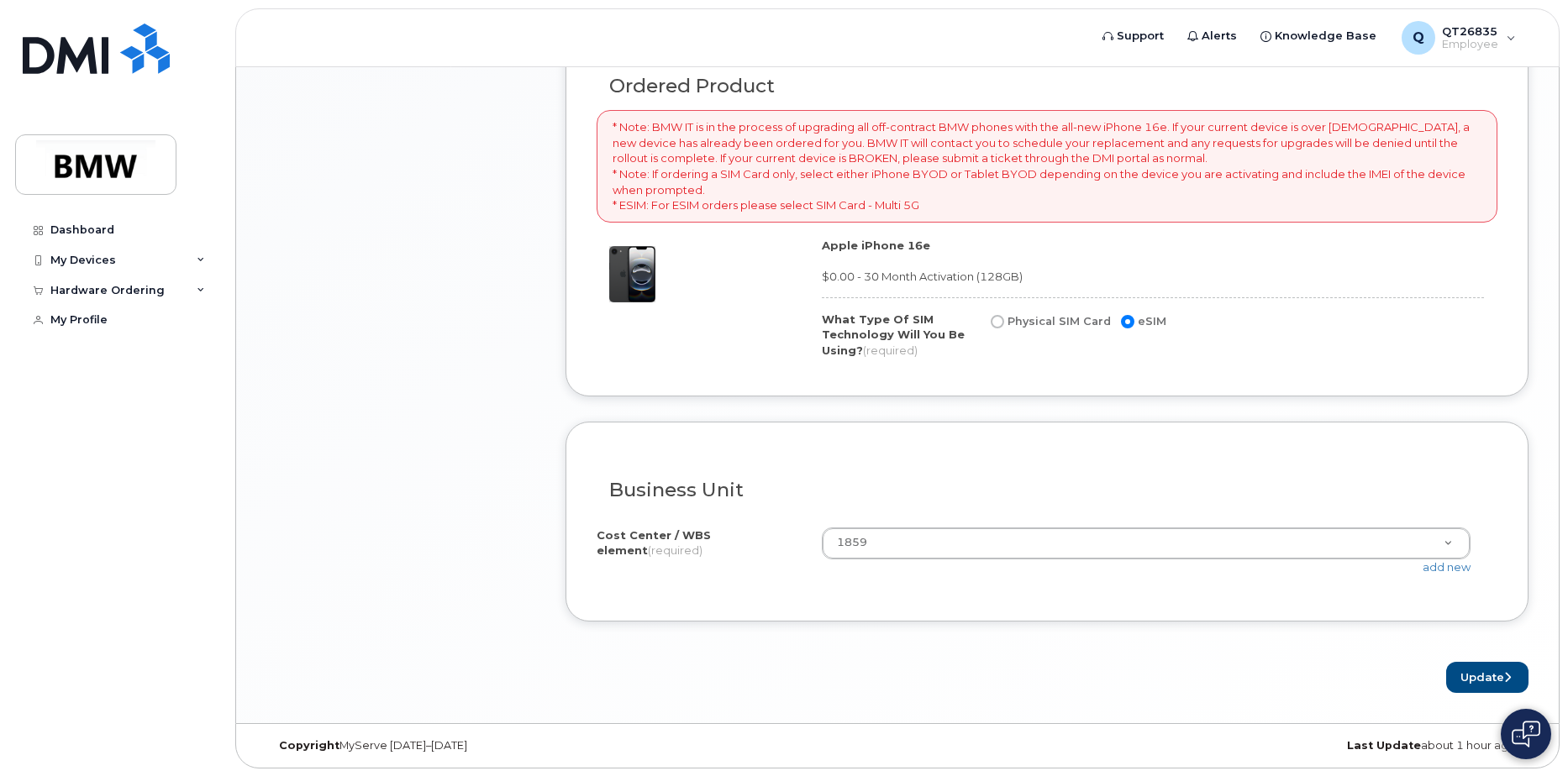
scroll to position [1186, 0]
click at [1476, 672] on button "Update" at bounding box center [1486, 676] width 82 height 31
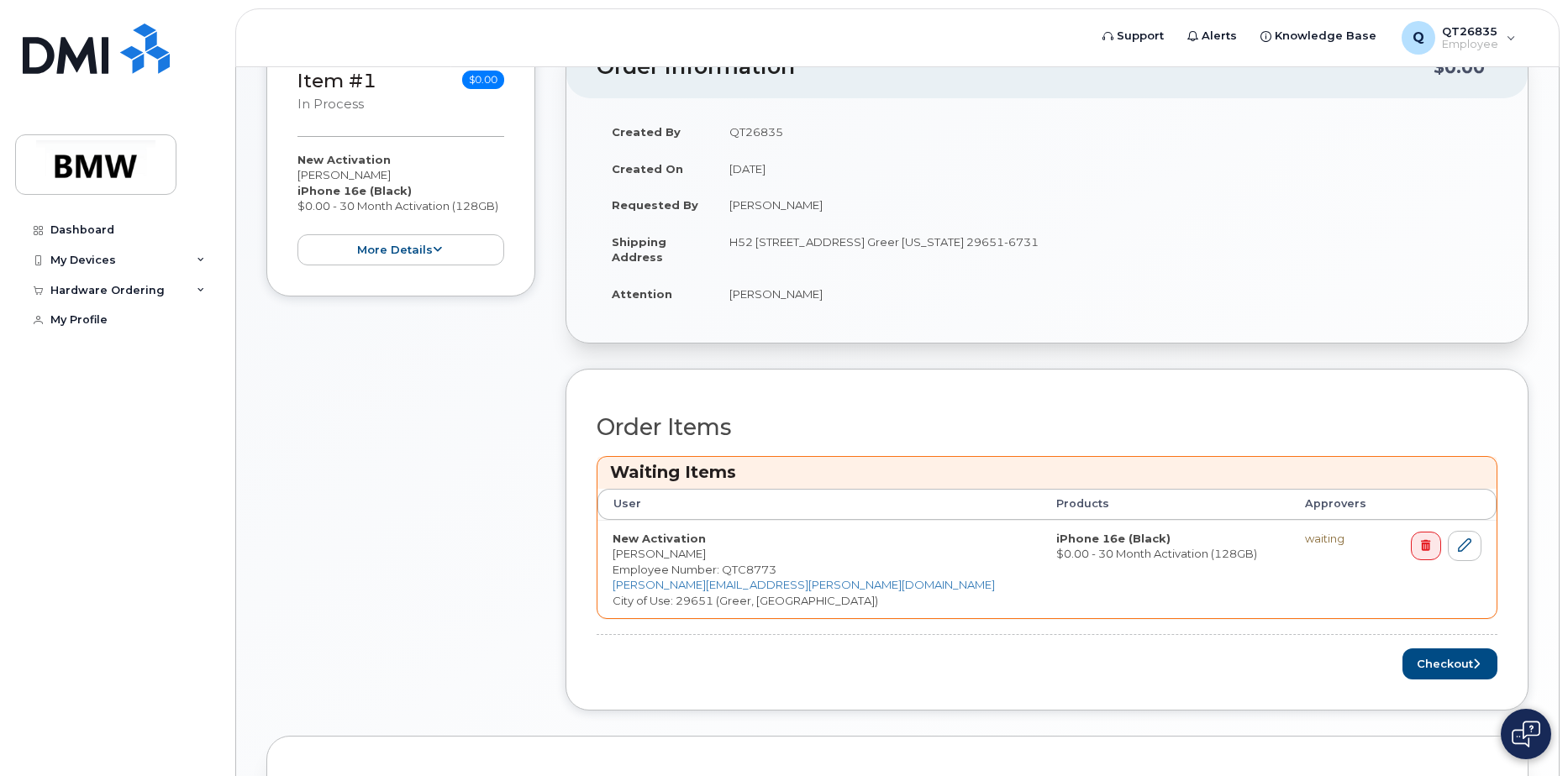
scroll to position [385, 0]
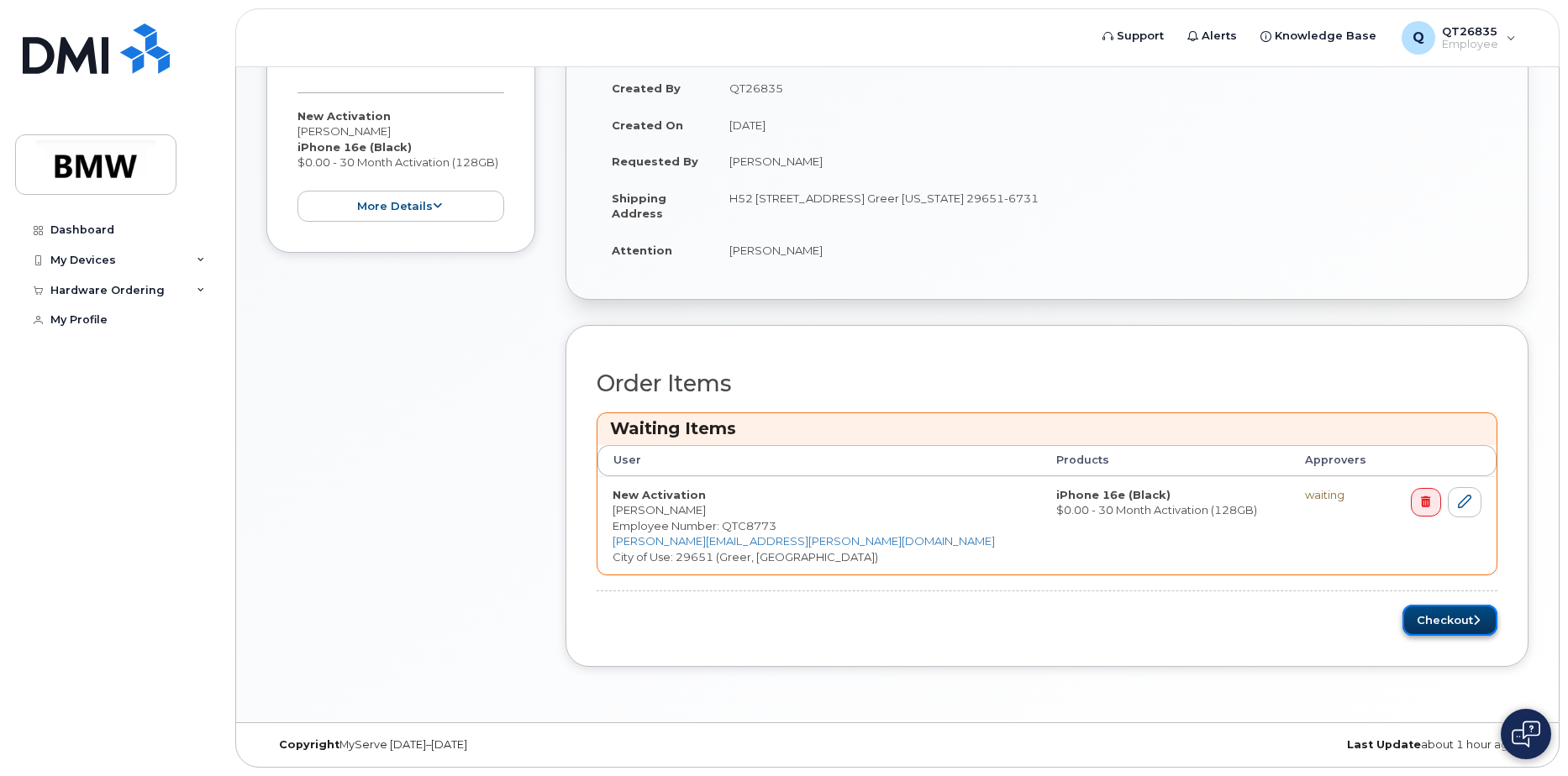
click at [1429, 621] on button "Checkout" at bounding box center [1449, 620] width 95 height 31
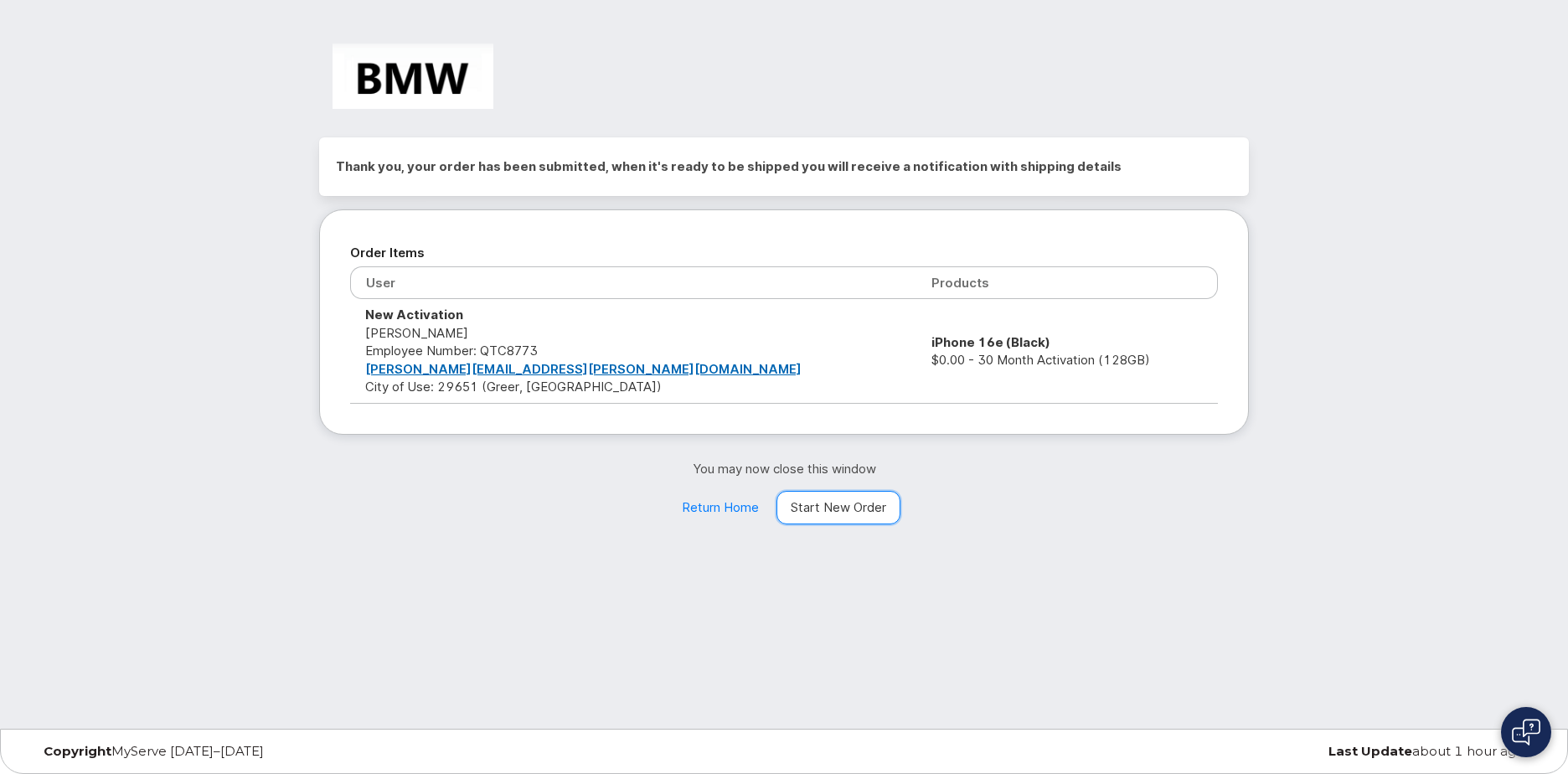
click at [849, 507] on link "Start New Order" at bounding box center [838, 508] width 124 height 33
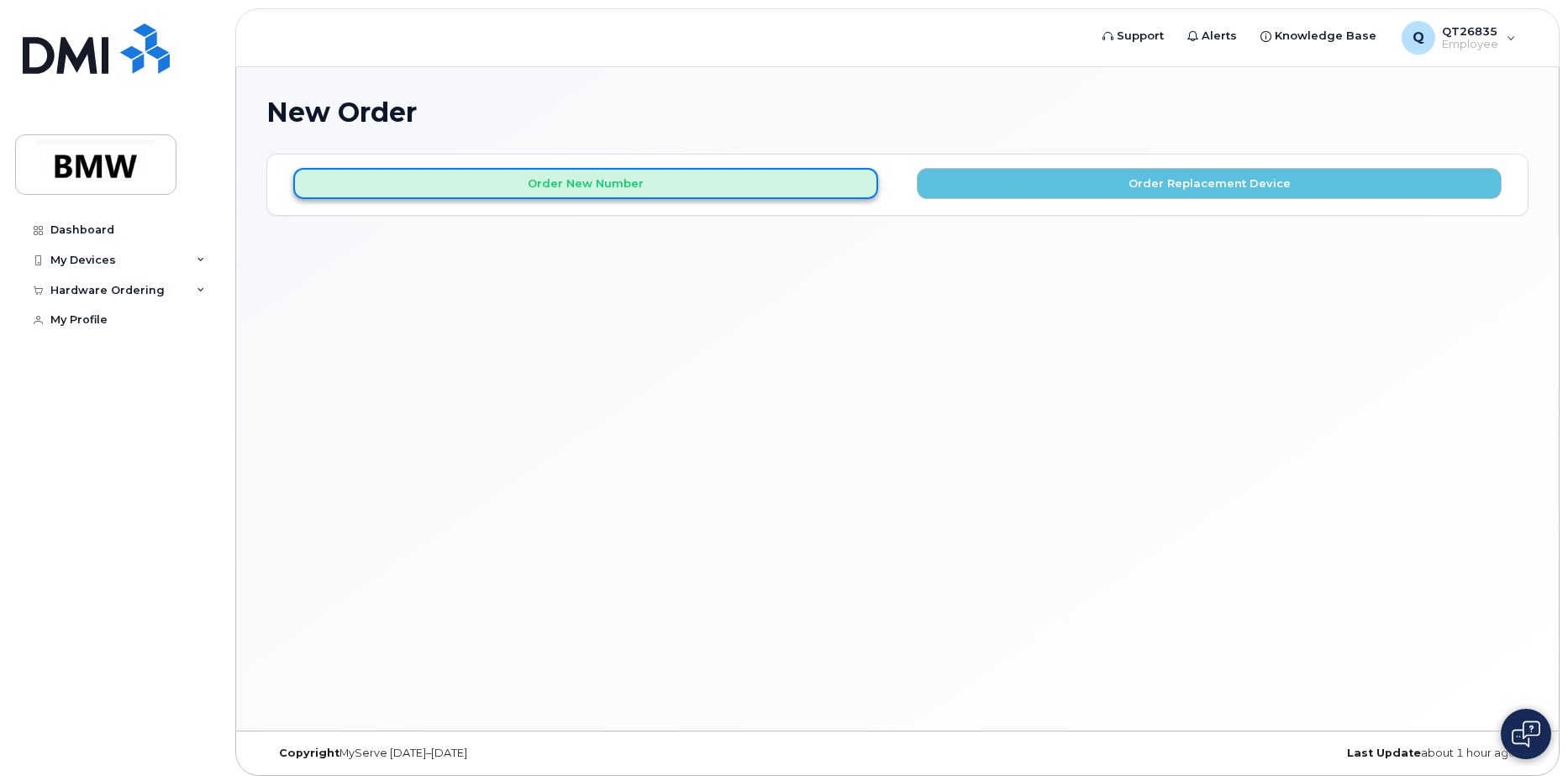
click at [740, 187] on button "Order New Number" at bounding box center [586, 184] width 585 height 31
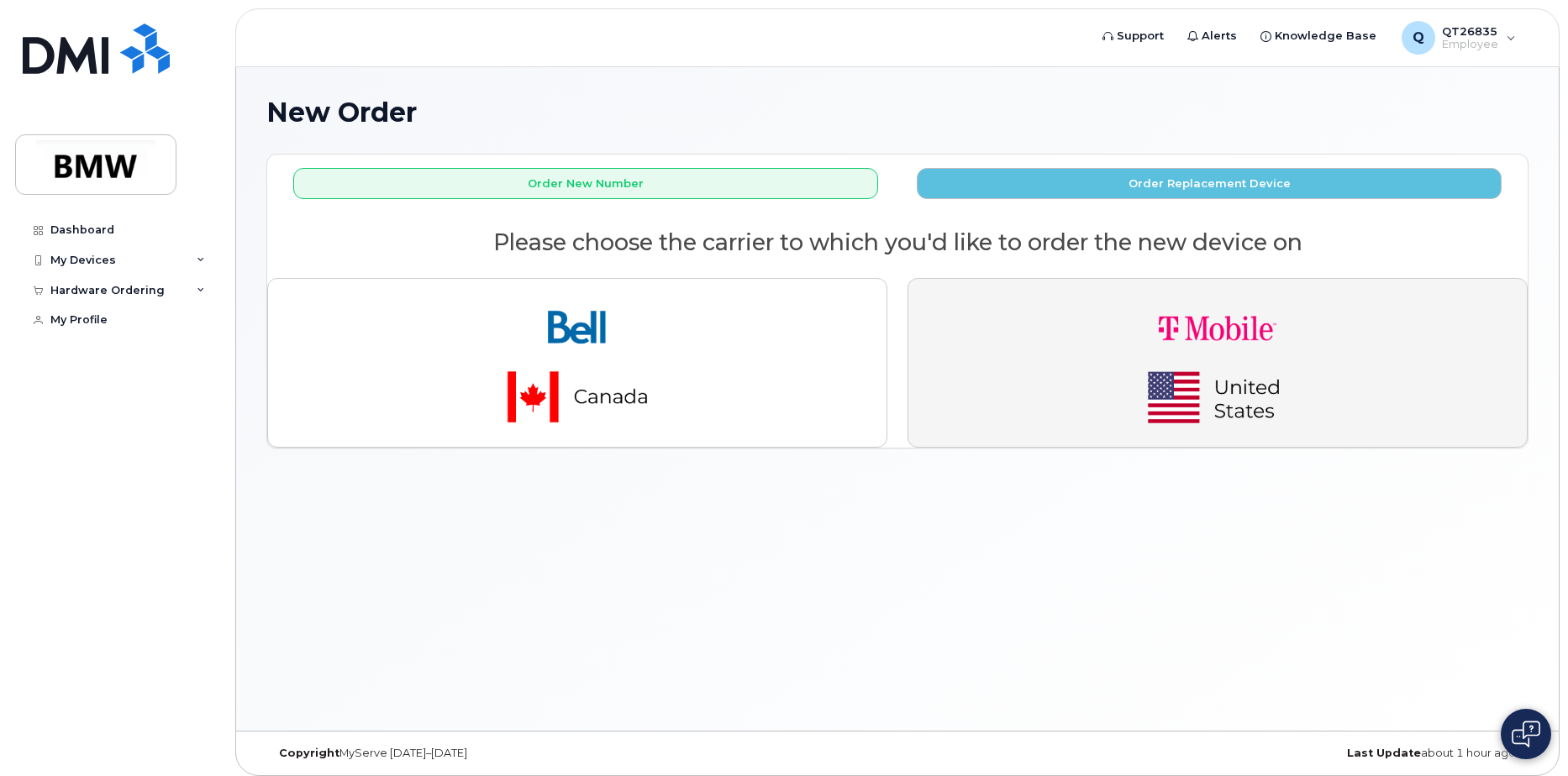
click at [1071, 359] on button "button" at bounding box center [1217, 362] width 620 height 169
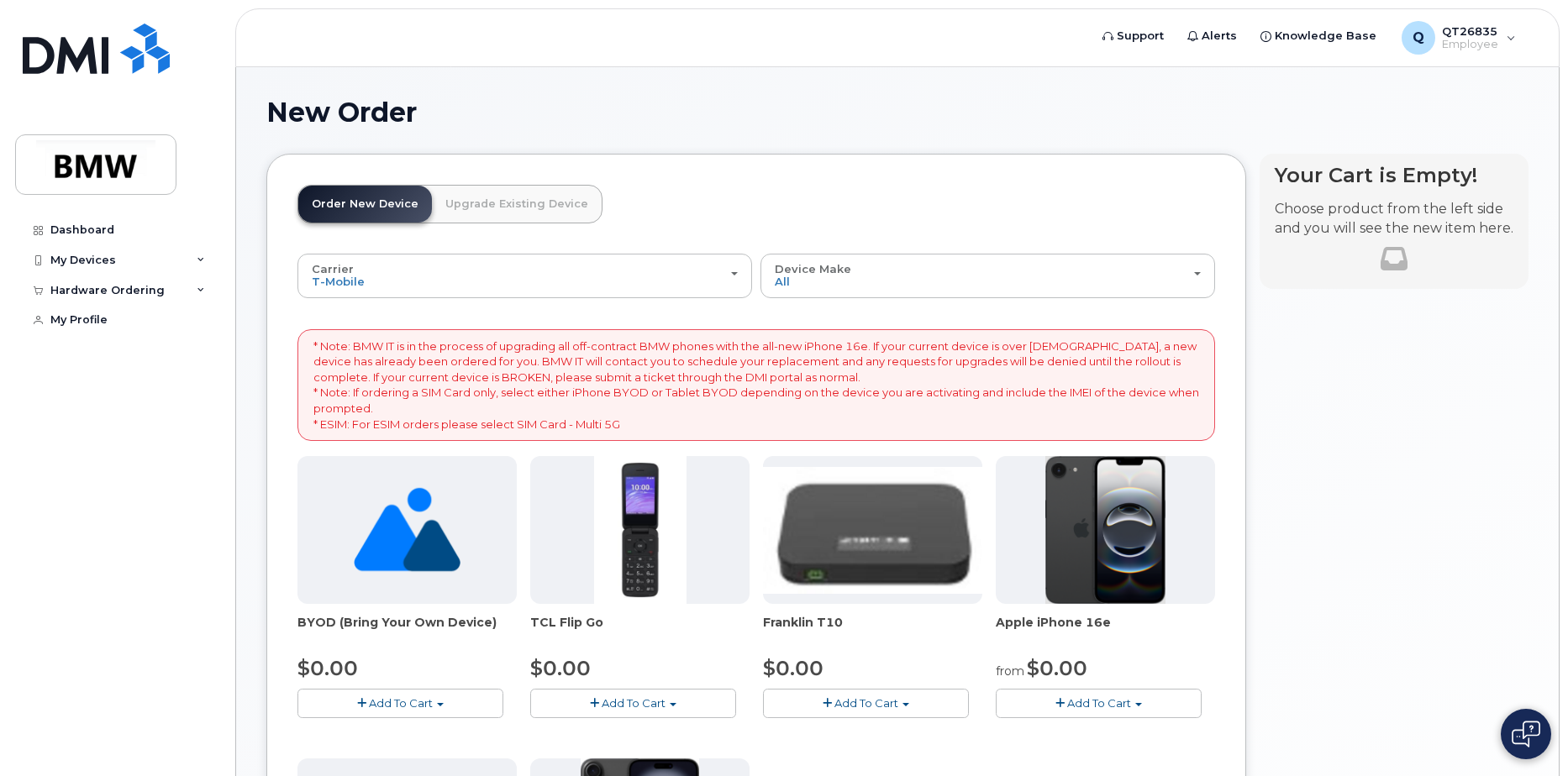
click at [1109, 704] on span "Add To Cart" at bounding box center [1099, 703] width 64 height 14
click at [1090, 735] on link "$0.00 - 30 Month Activation (128GB)" at bounding box center [1121, 734] width 242 height 21
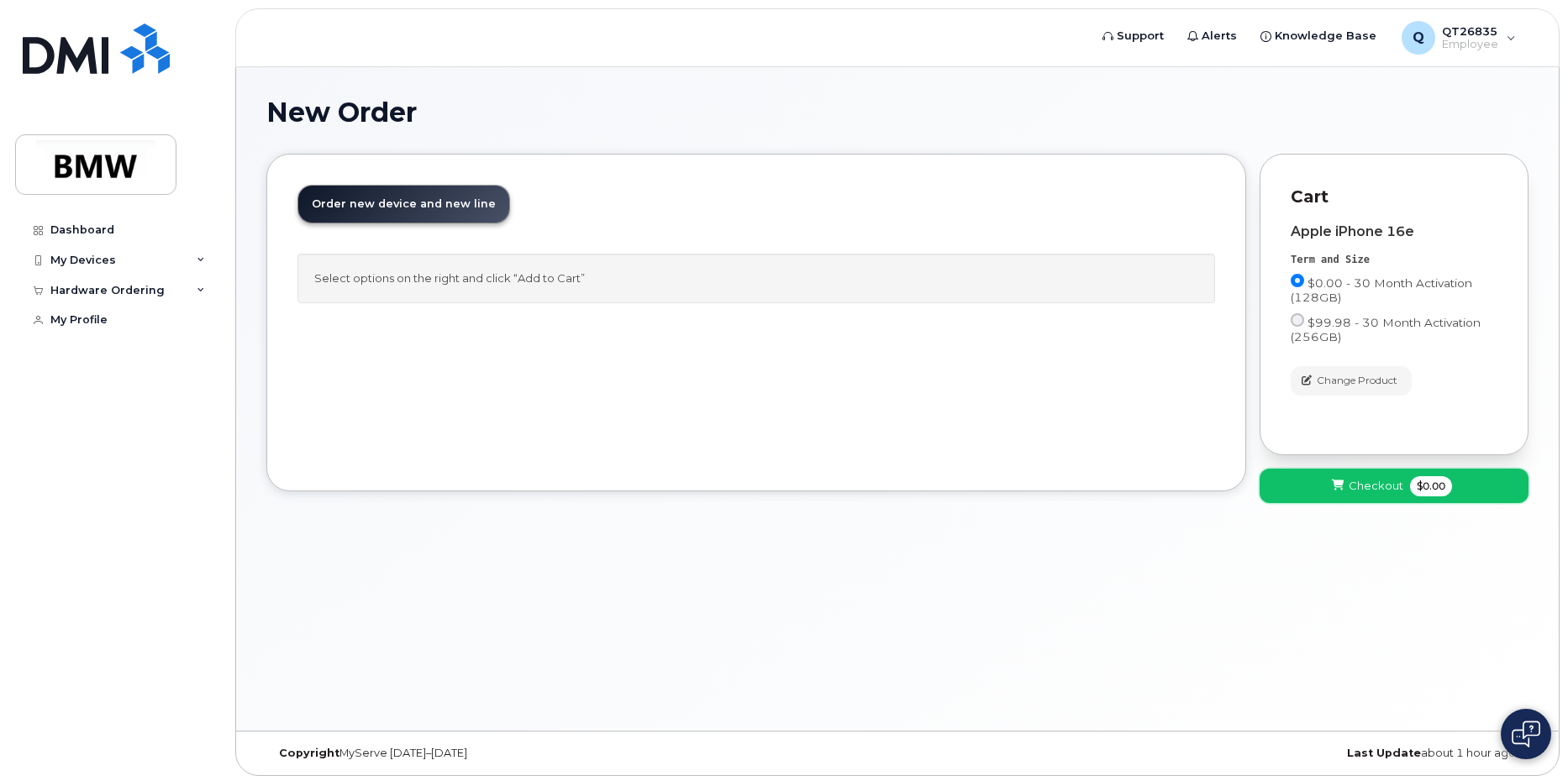
click at [1383, 482] on span "Checkout" at bounding box center [1376, 486] width 54 height 16
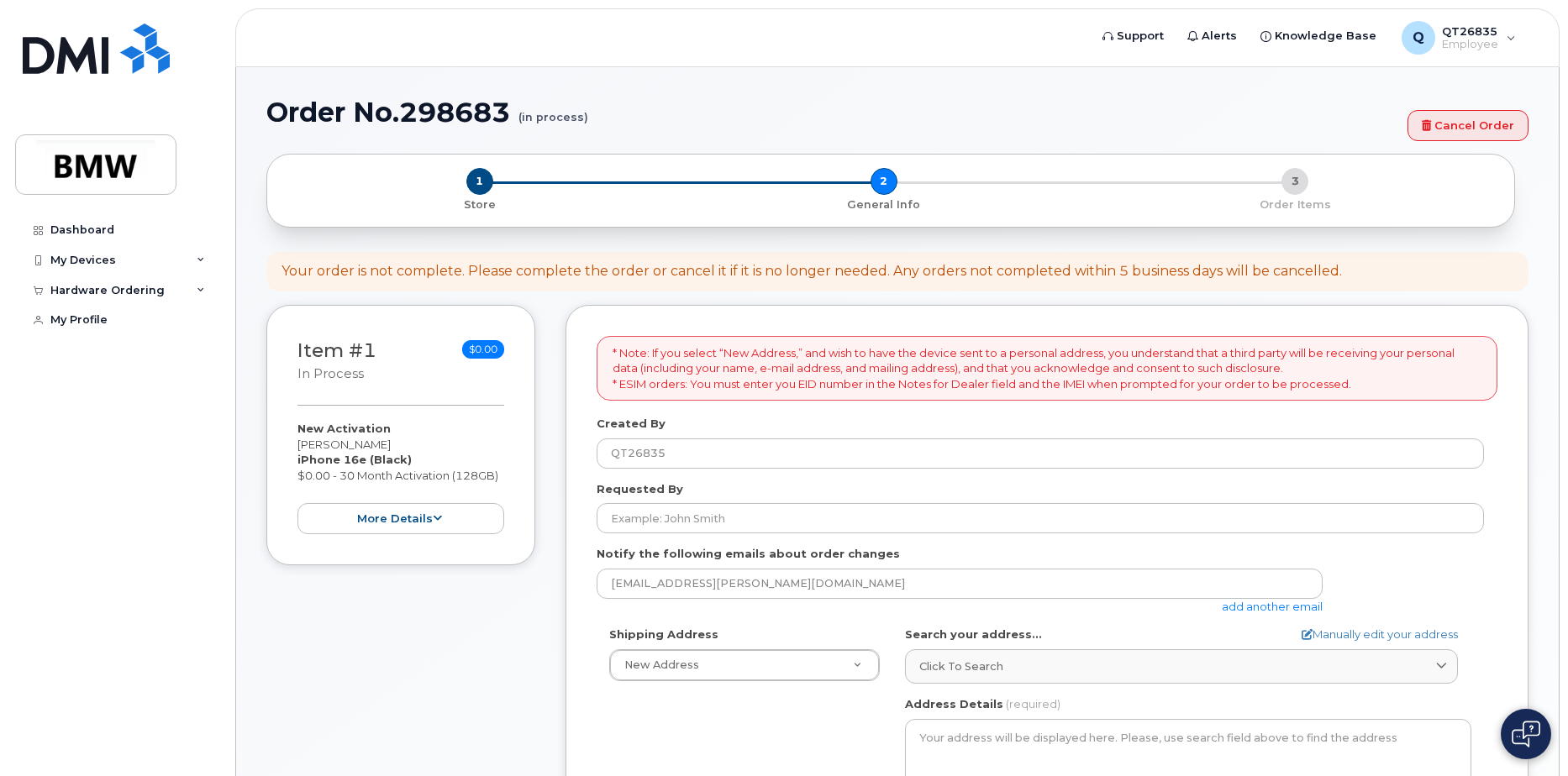
select select
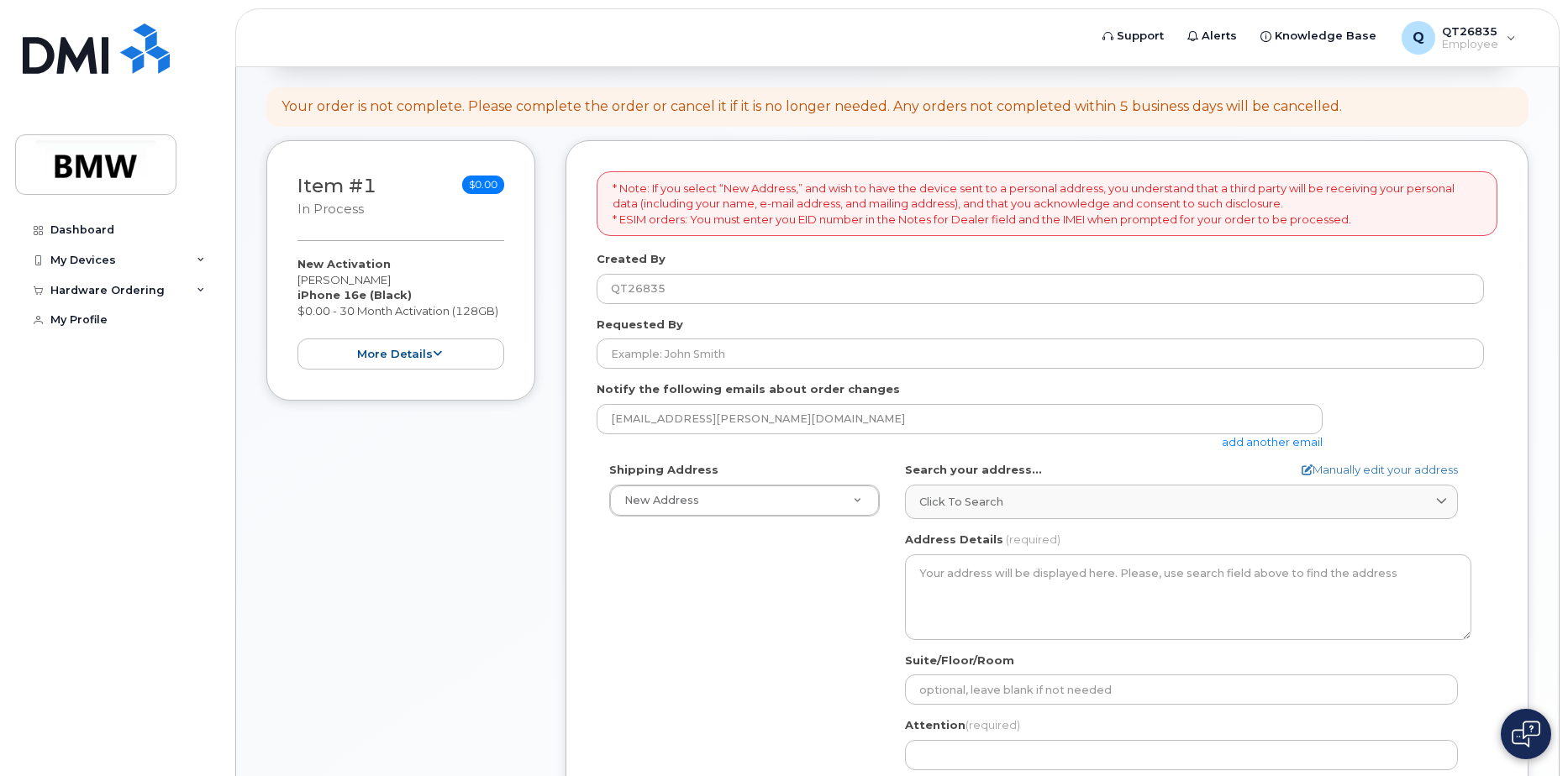
scroll to position [168, 0]
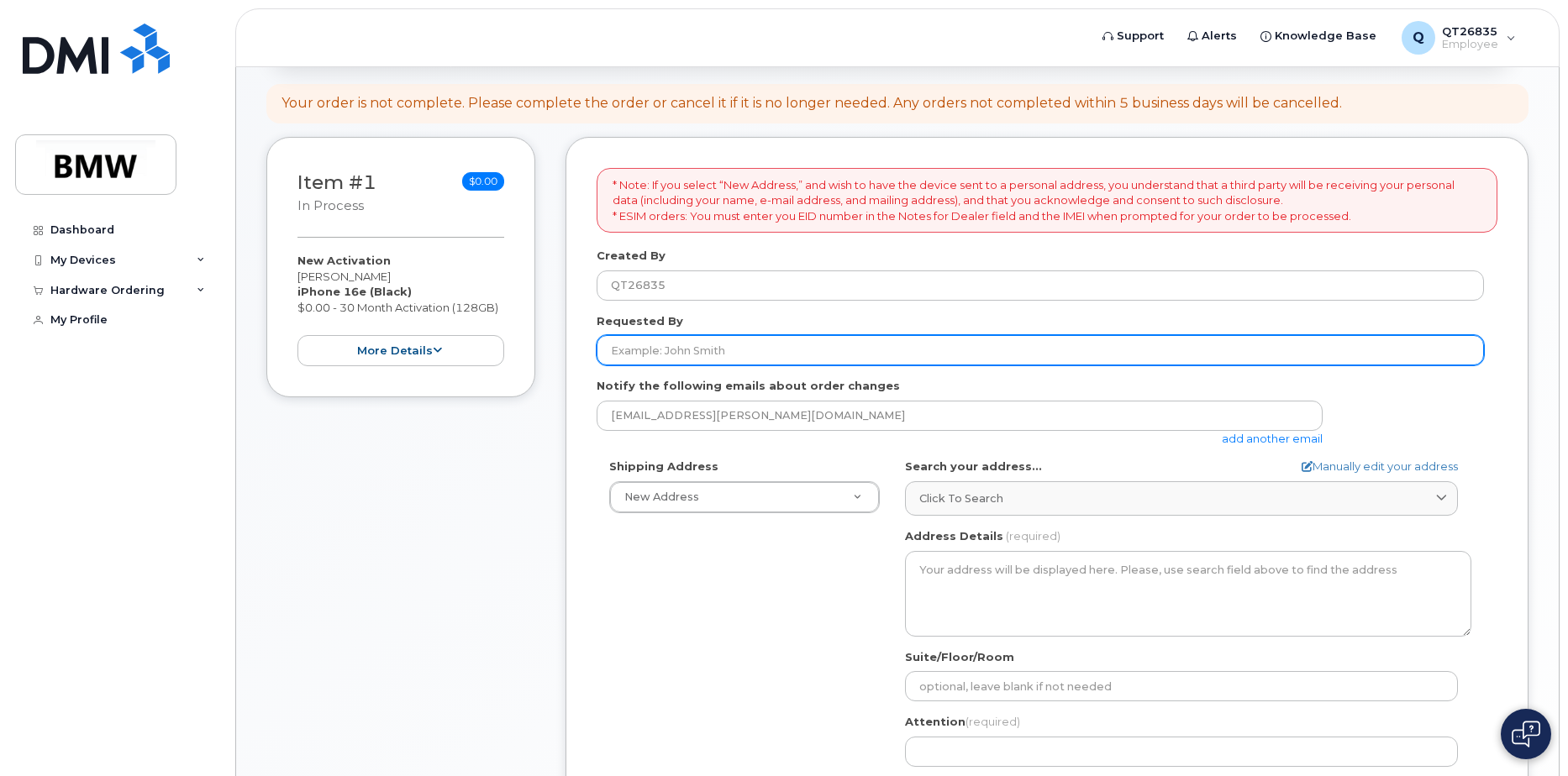
click at [792, 348] on input "Requested By" at bounding box center [1041, 350] width 888 height 30
type input "[PERSON_NAME]"
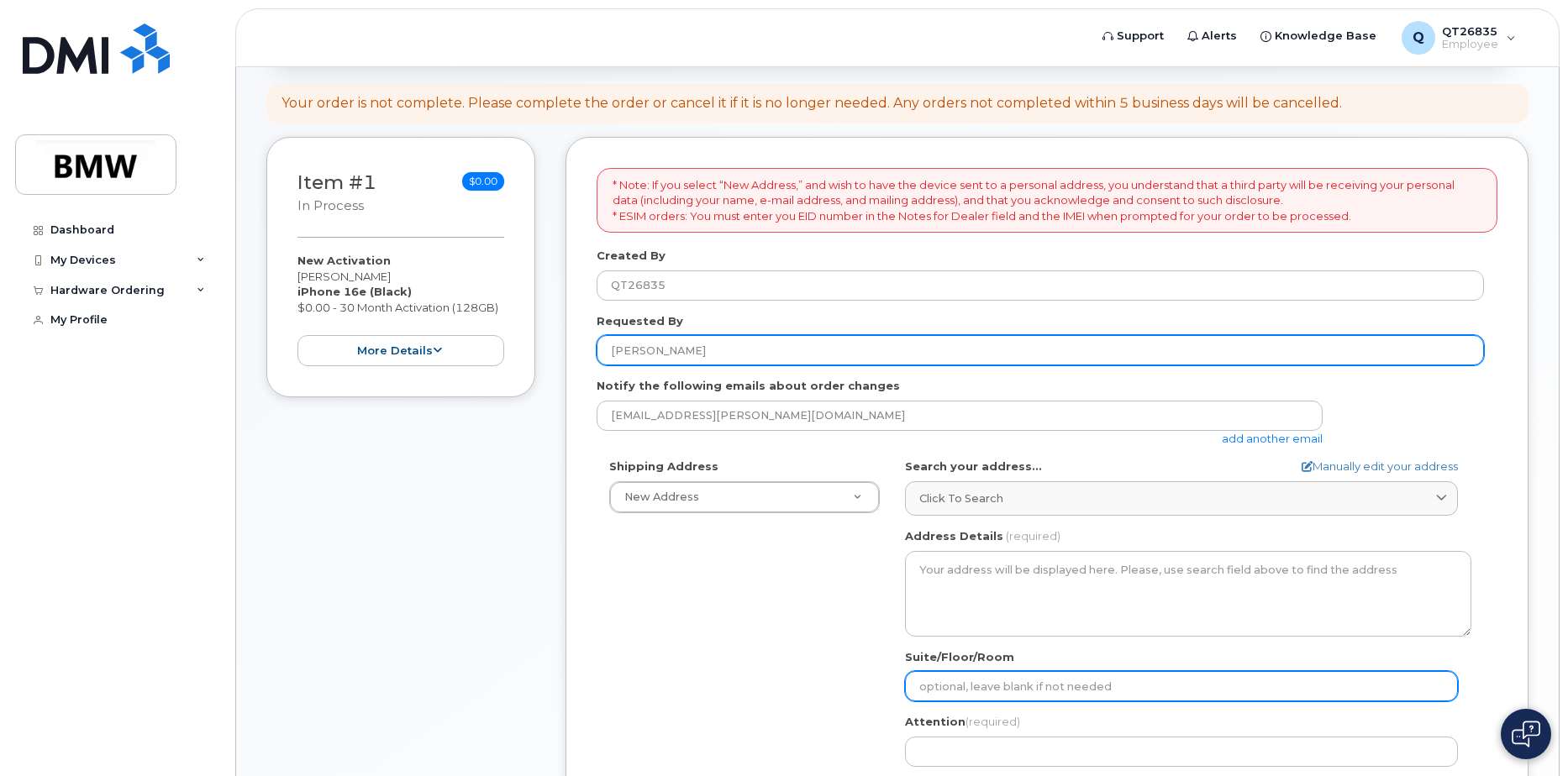
type input "H52"
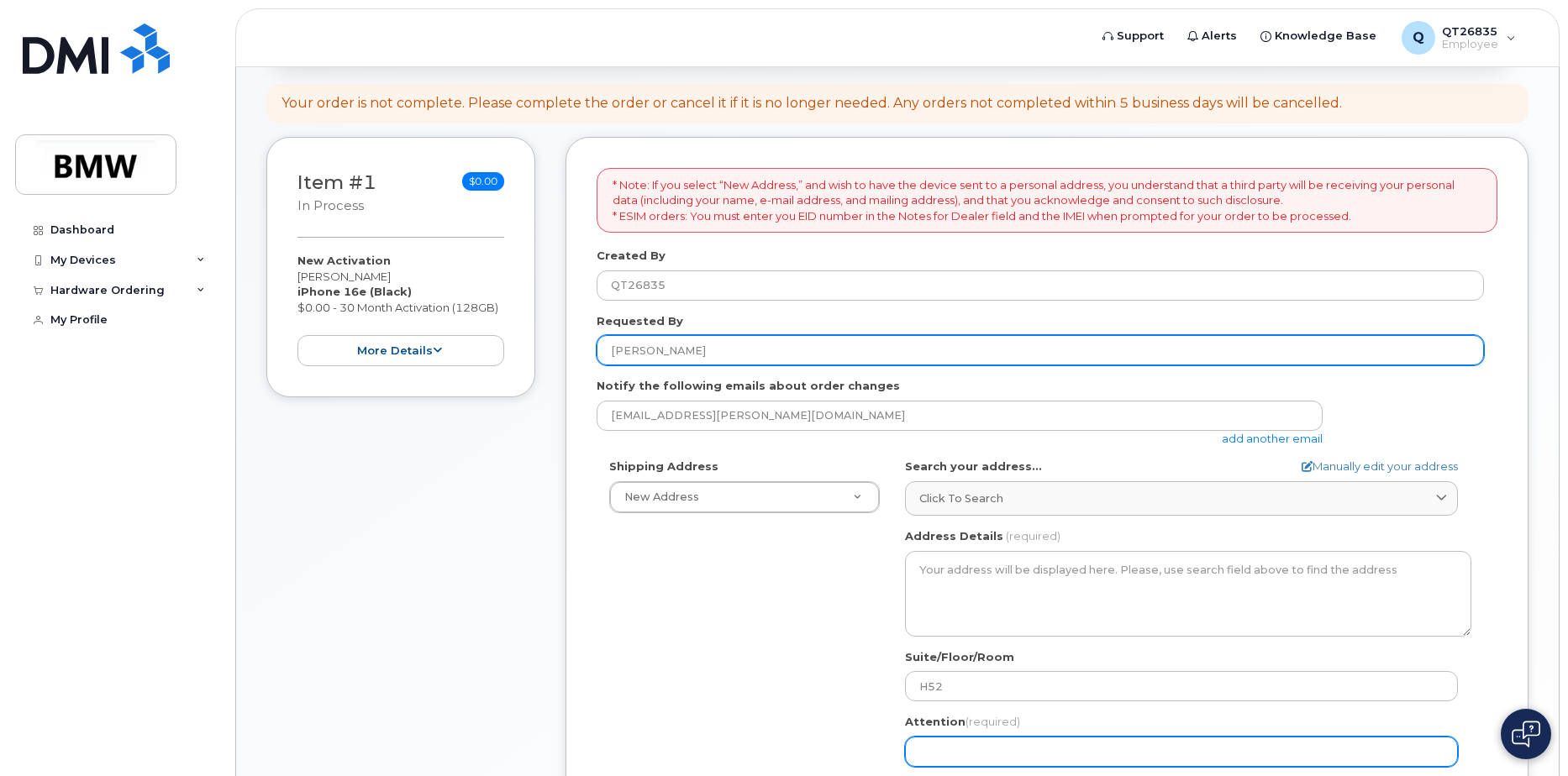
type input "[PERSON_NAME]"
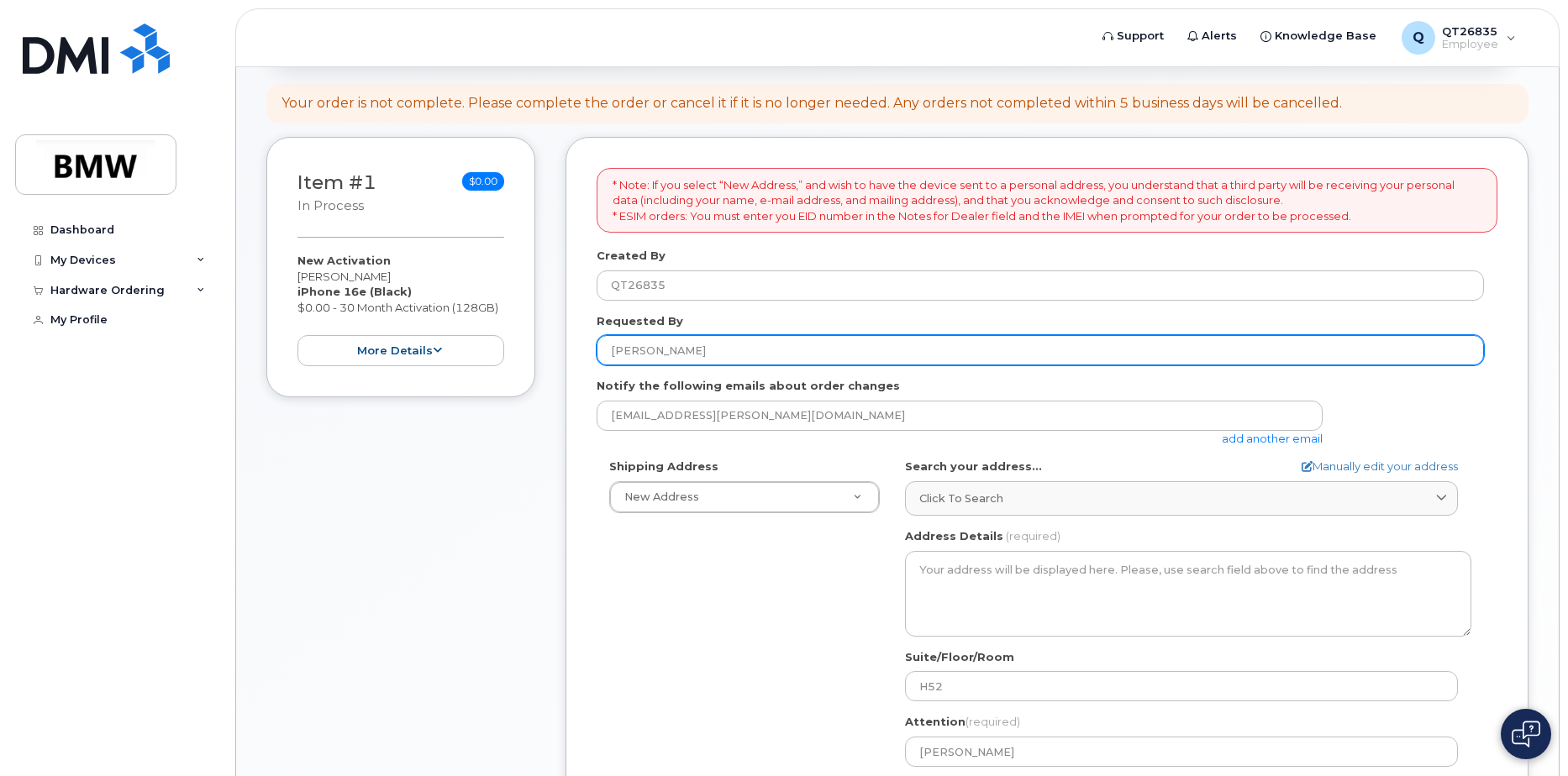
type input "8645340917"
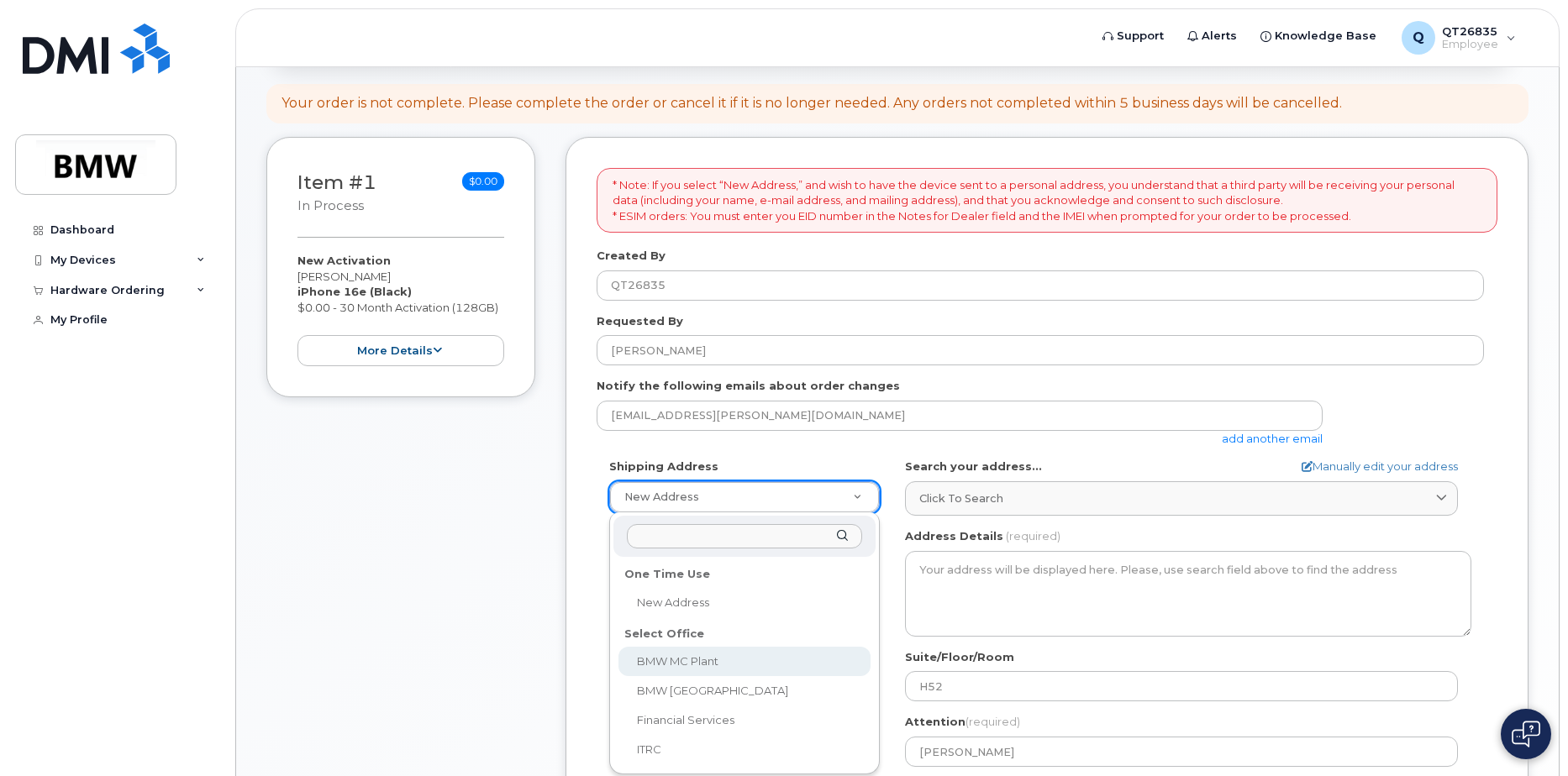
select select
type textarea "1400 Highway 101 S GREER SC 29651-6731 UNITED STATES Greer South Carolina 29651…"
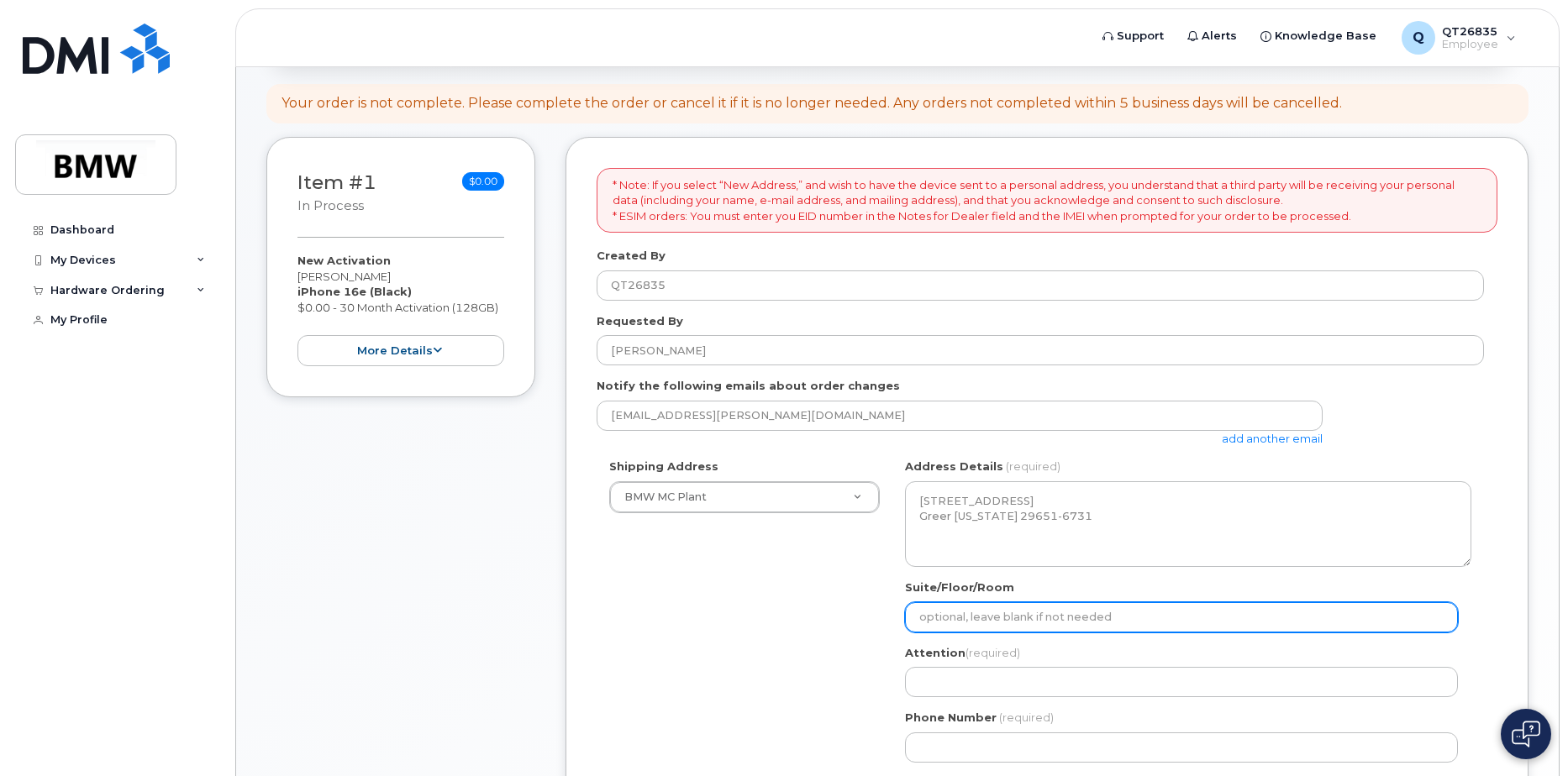
click at [967, 619] on input "Suite/Floor/Room" at bounding box center [1181, 617] width 553 height 30
type input "H52"
type input "[PERSON_NAME]"
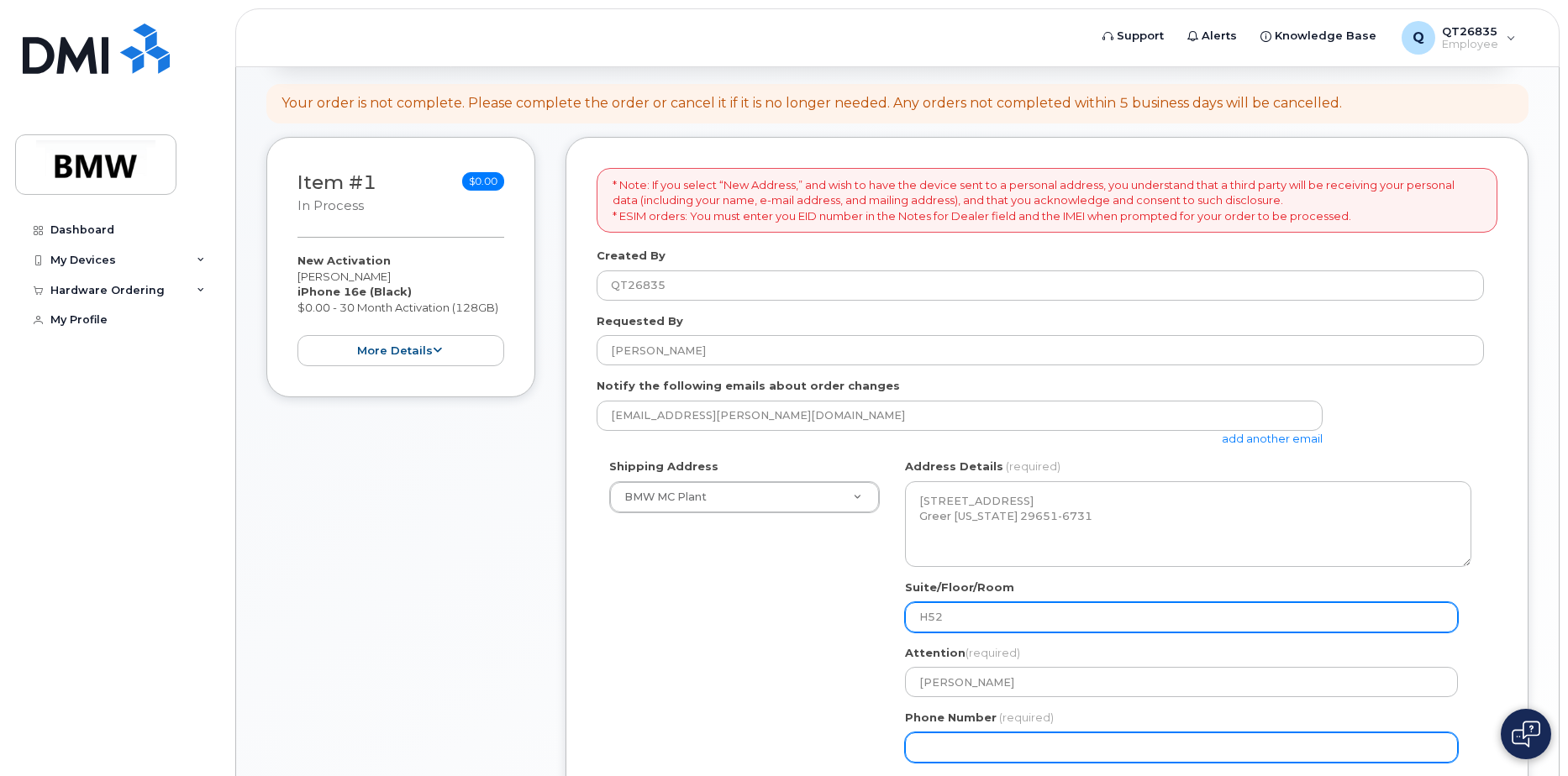
type input "8645340917"
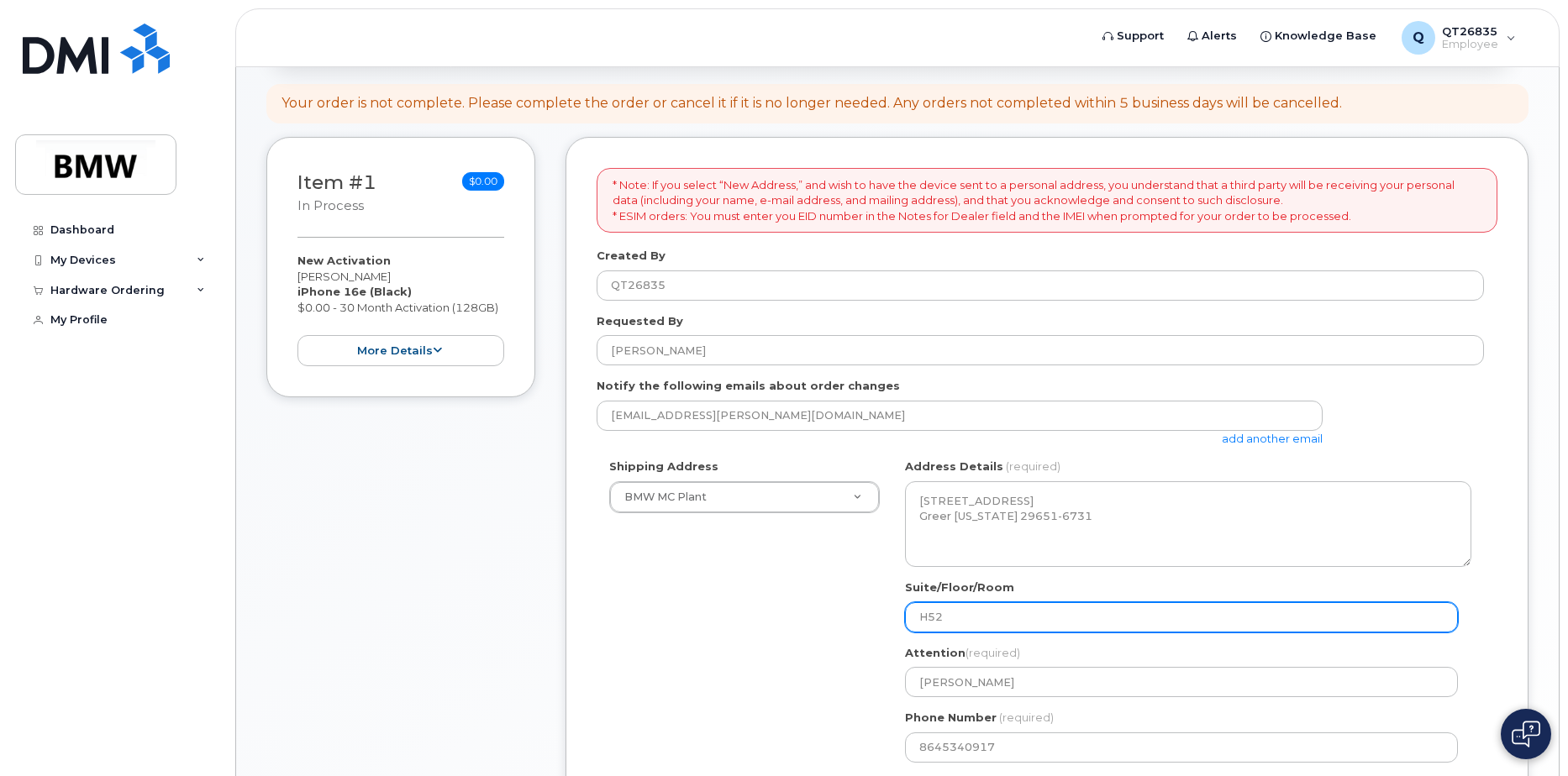
select select
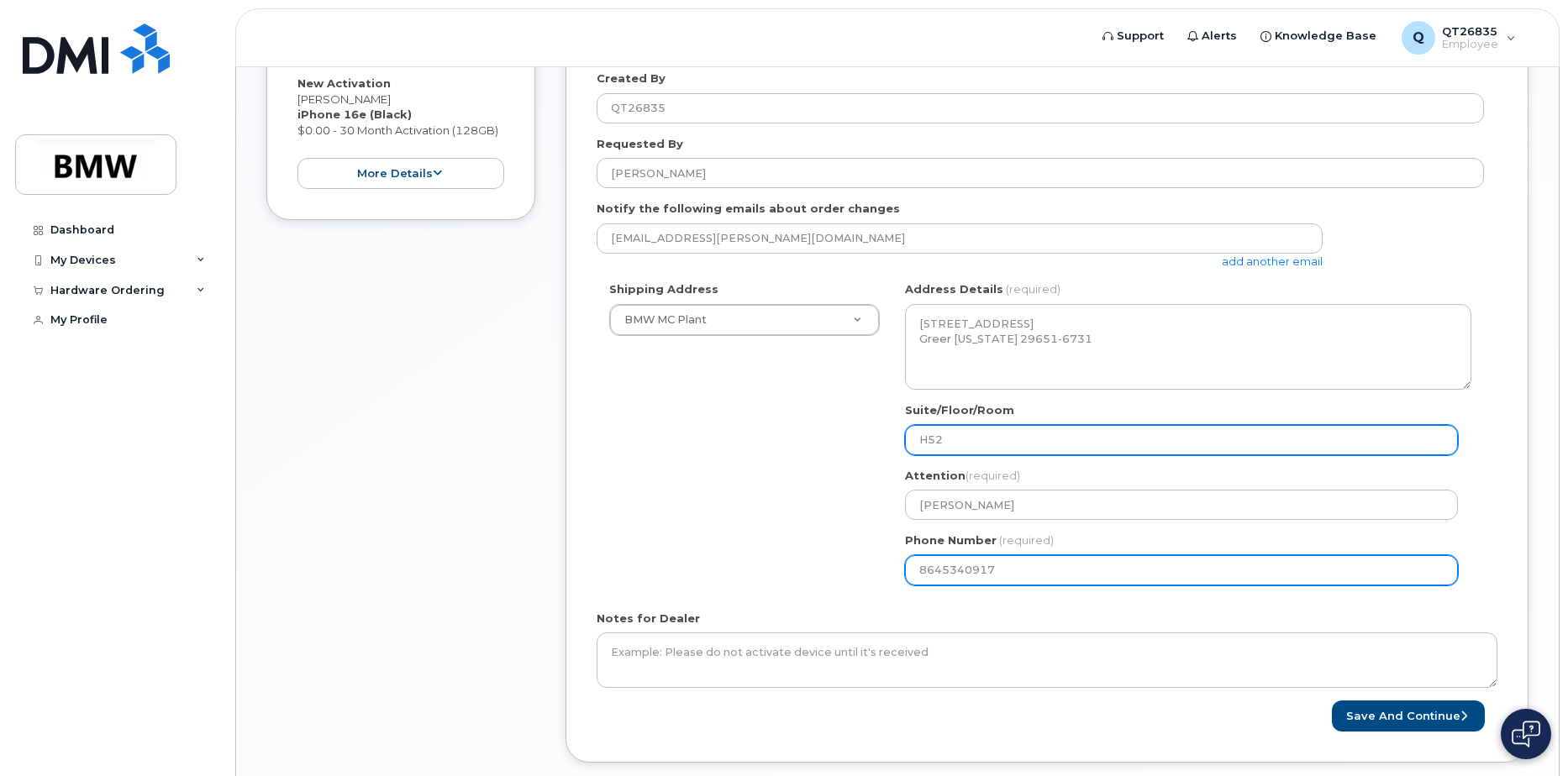
scroll to position [420, 0]
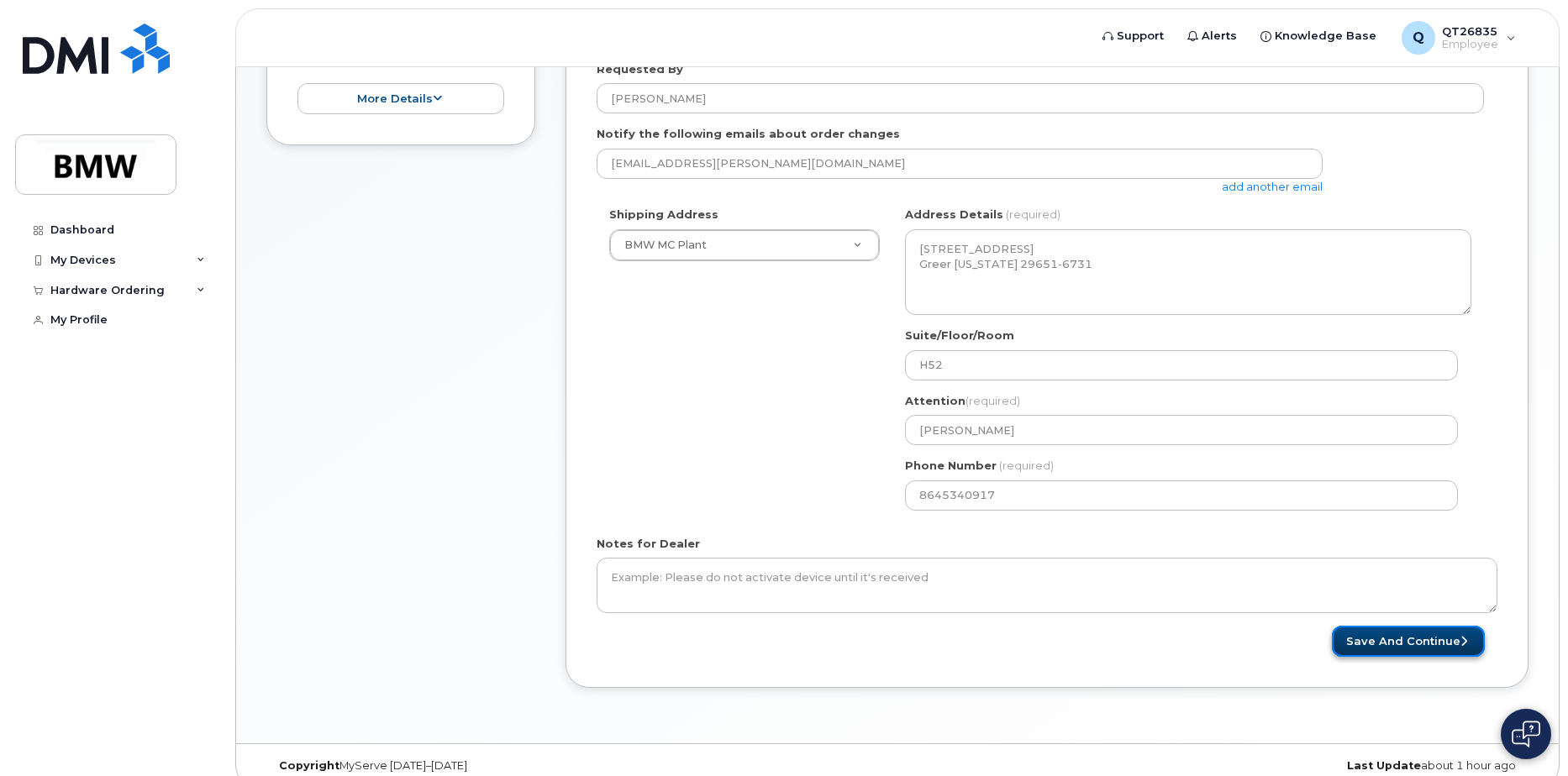
click at [1415, 645] on button "Save and Continue" at bounding box center [1408, 641] width 153 height 31
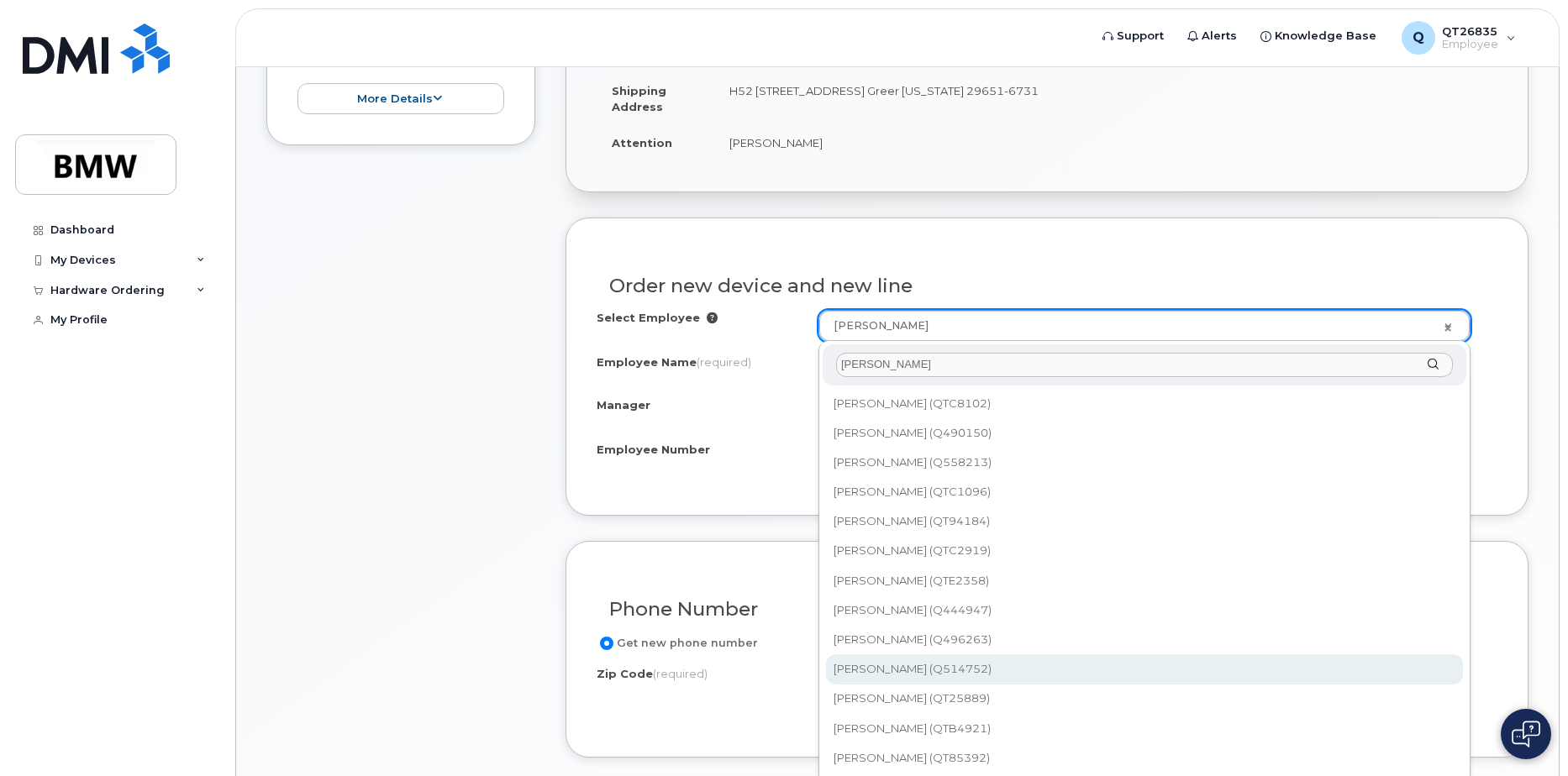
scroll to position [53, 0]
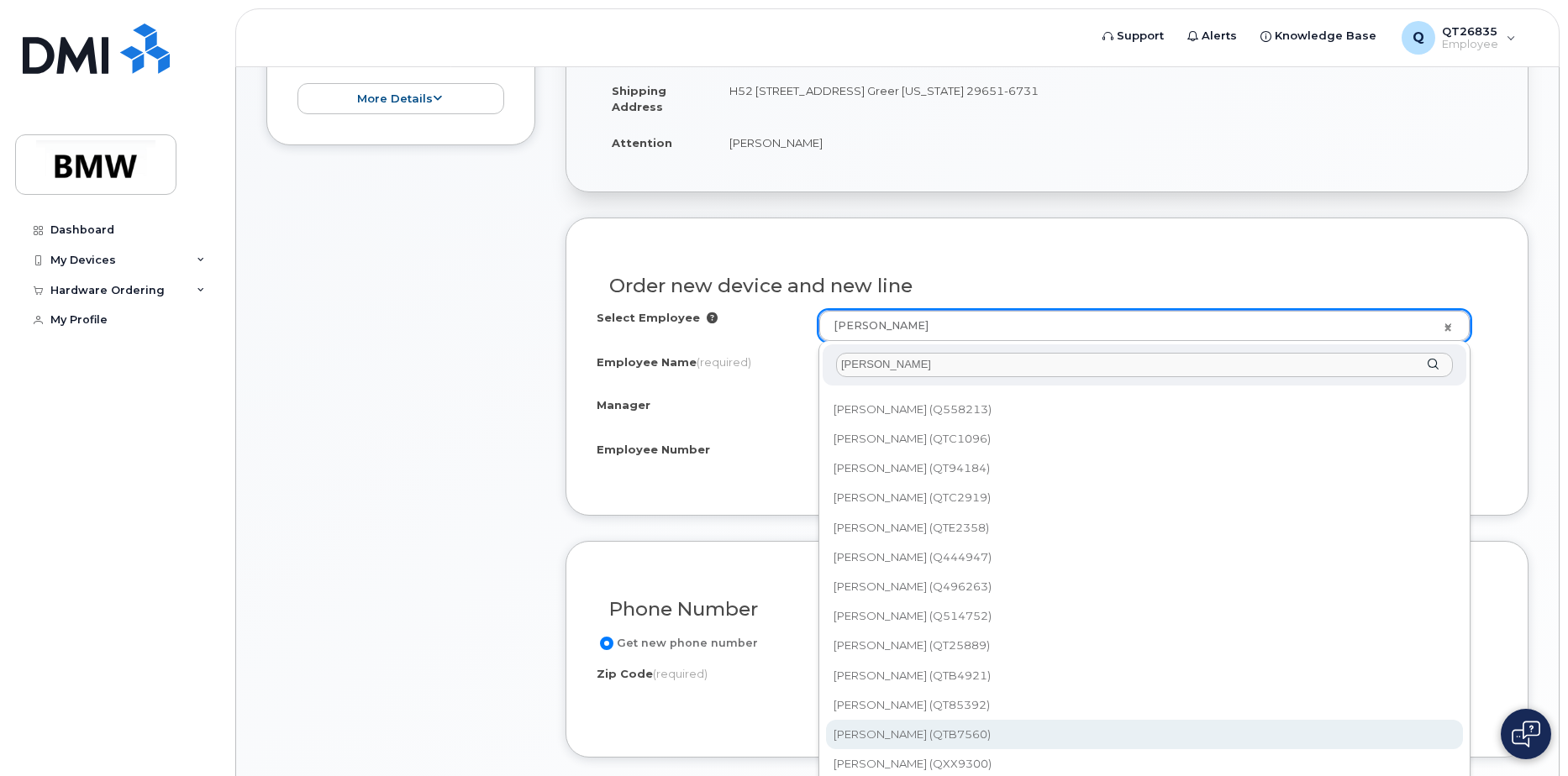
type input "[PERSON_NAME]"
type input "1901710"
type input "[PERSON_NAME]"
type input "QTB7560"
type input "1859"
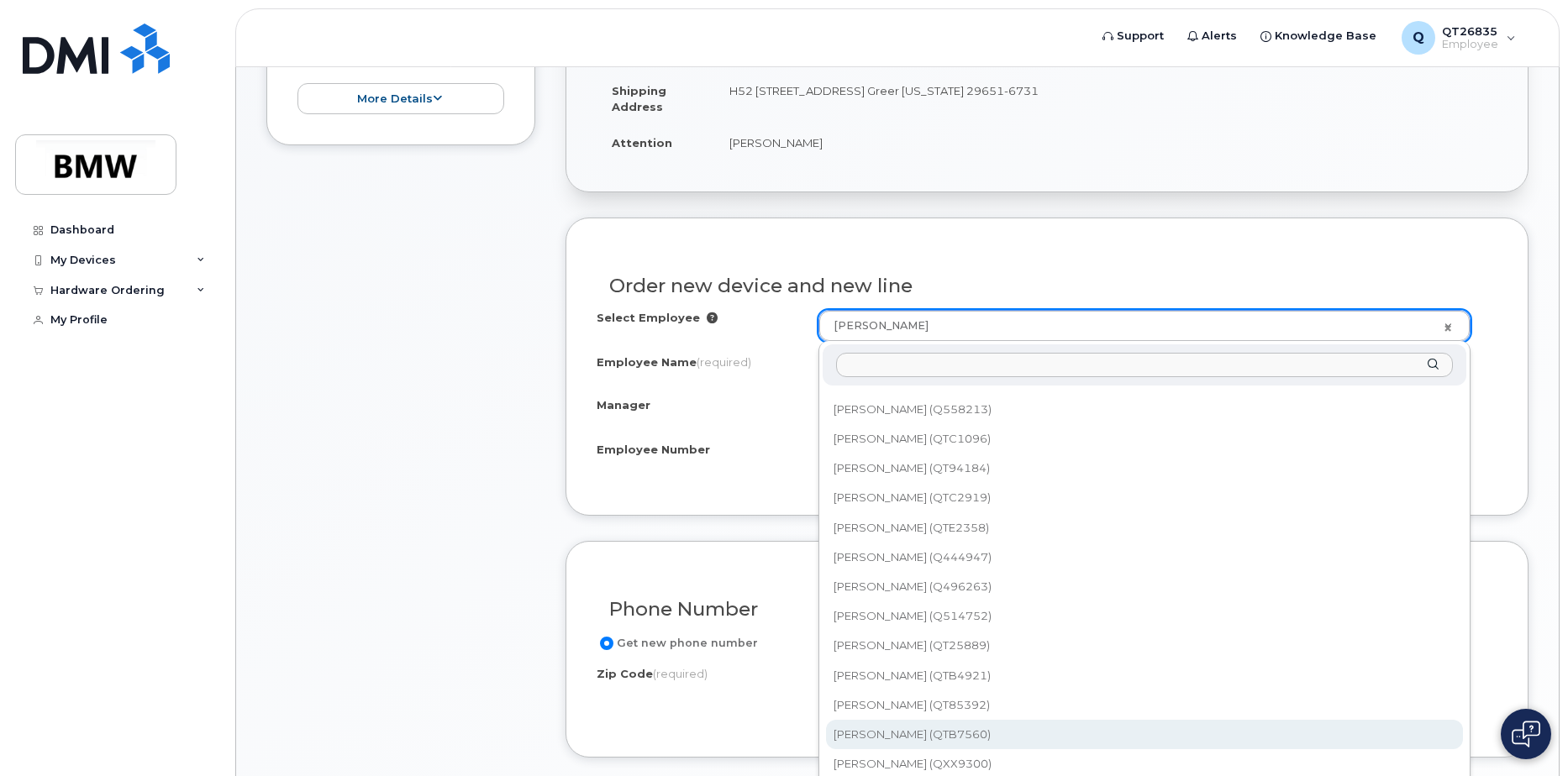
select select "1899965"
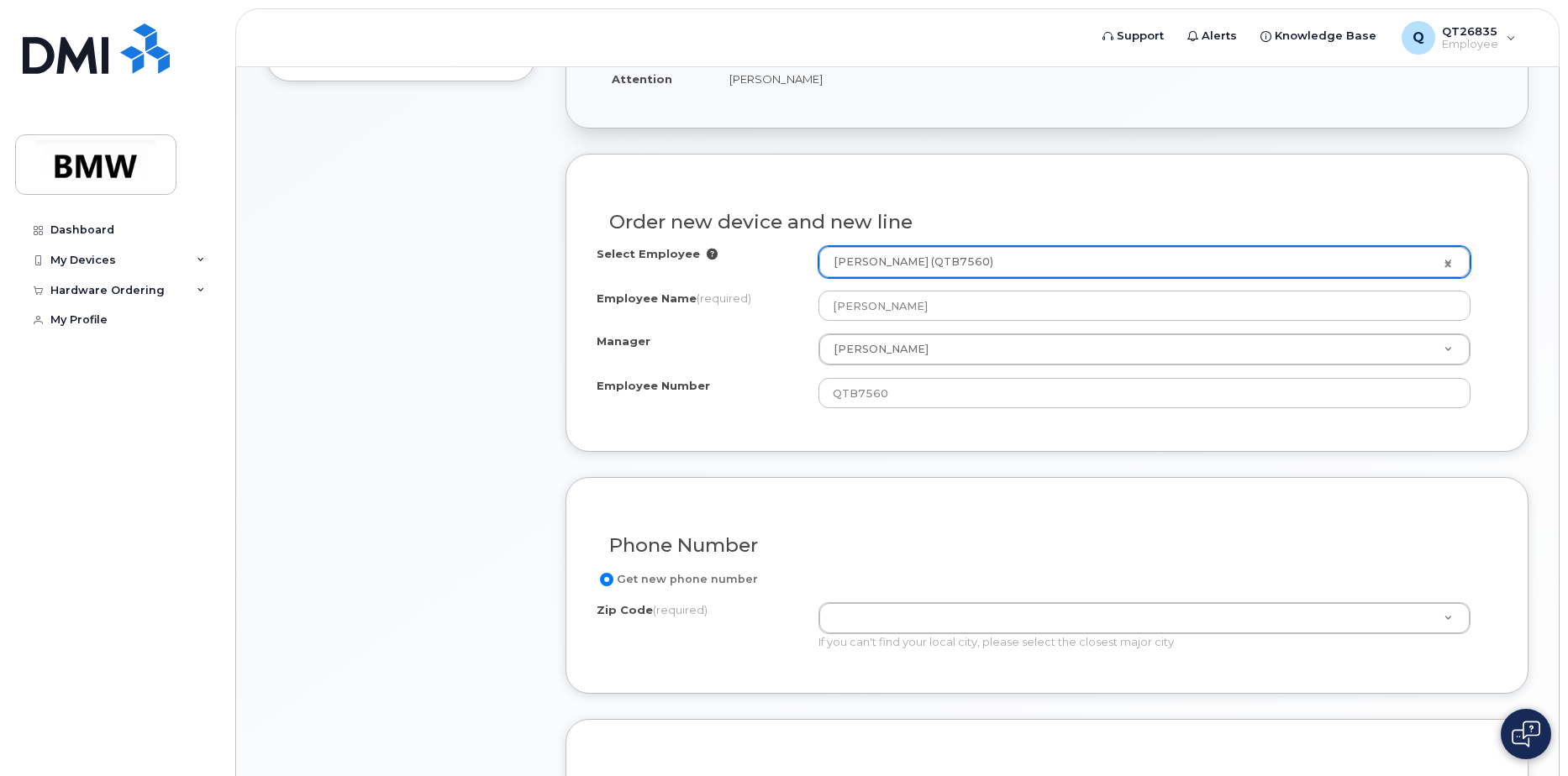
scroll to position [588, 0]
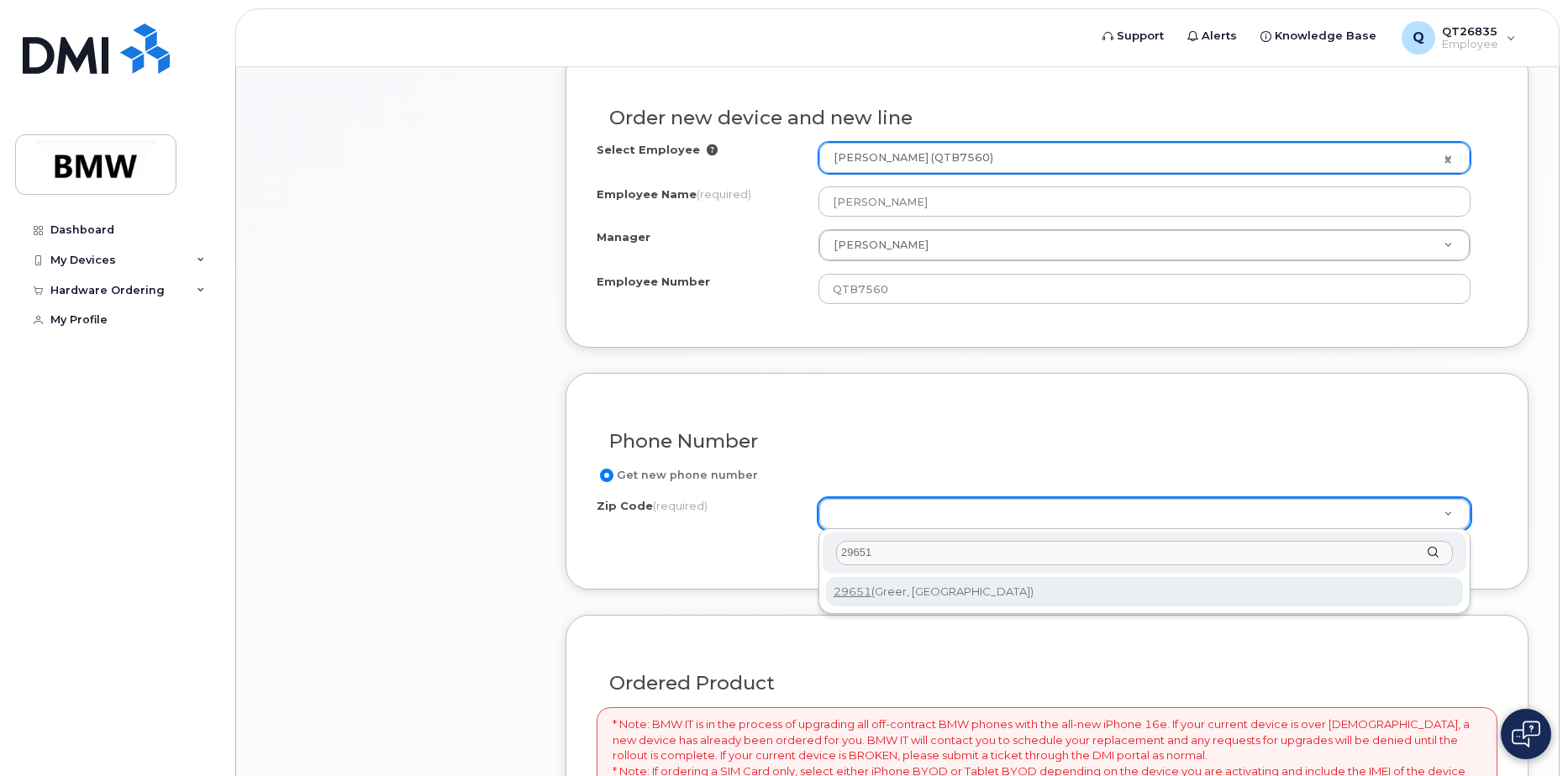
type input "29651"
type input "29651 (Greer, SC)"
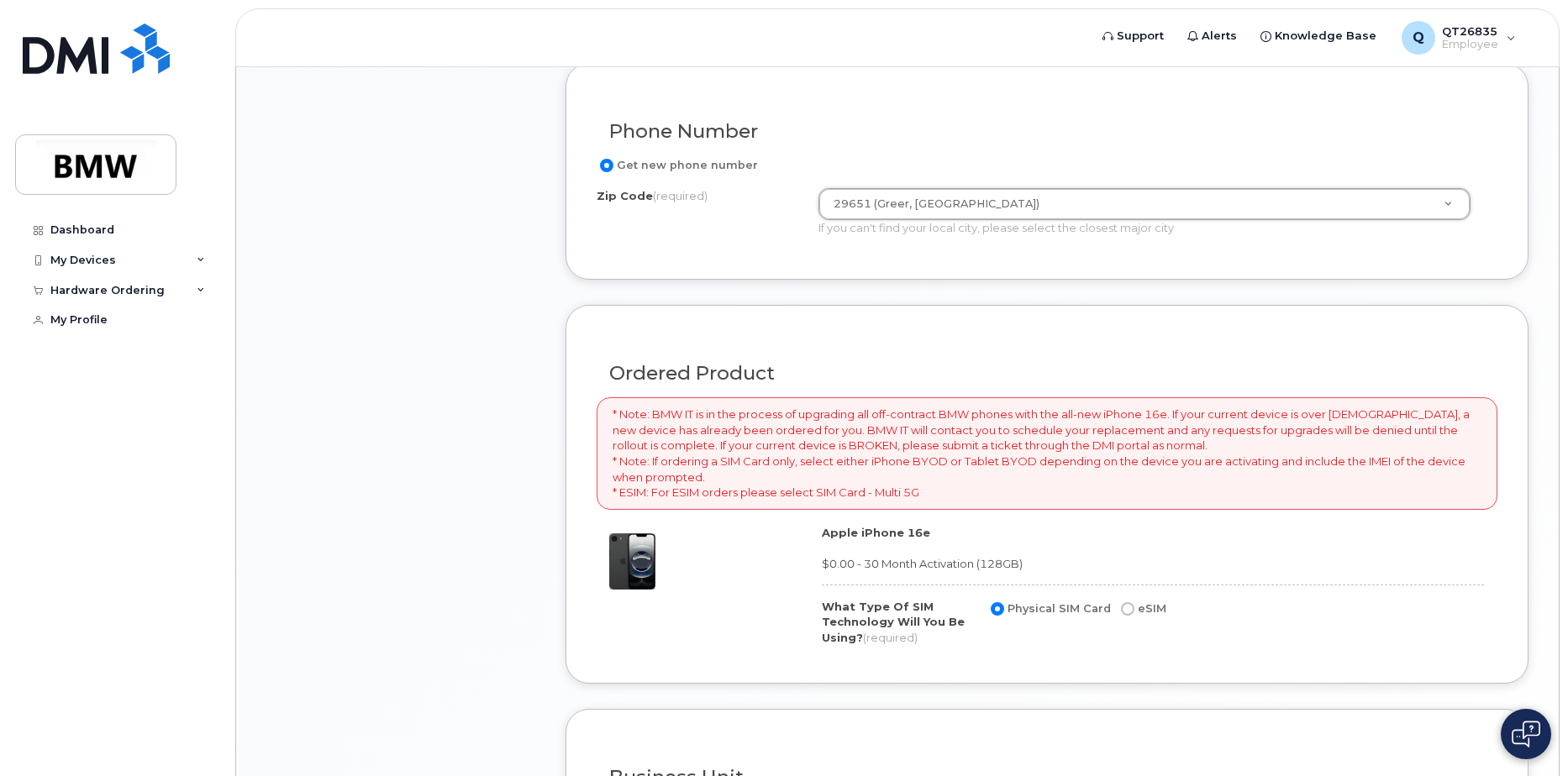
scroll to position [924, 0]
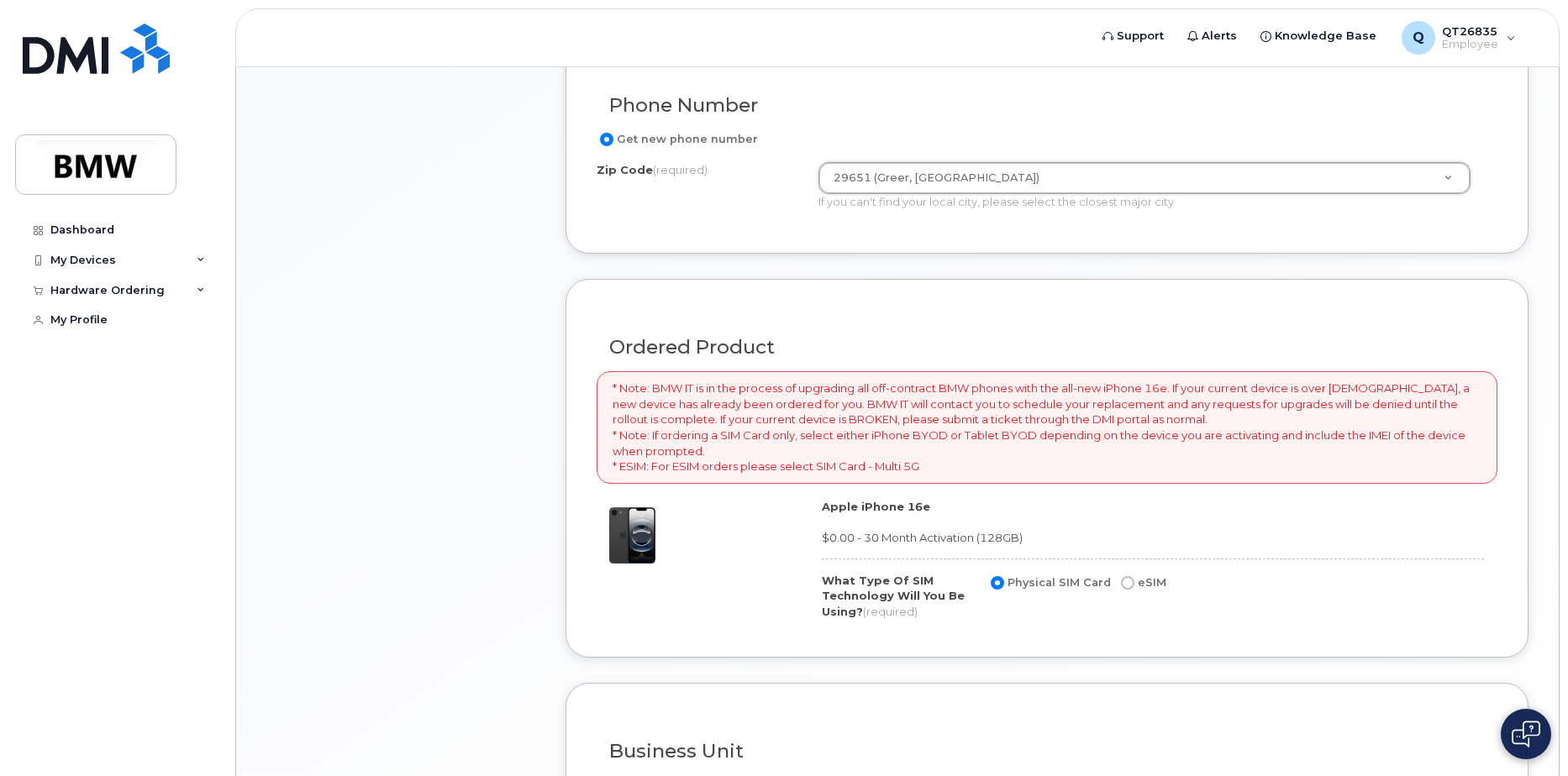
click at [1121, 587] on input "eSIM" at bounding box center [1127, 582] width 14 height 14
radio input "true"
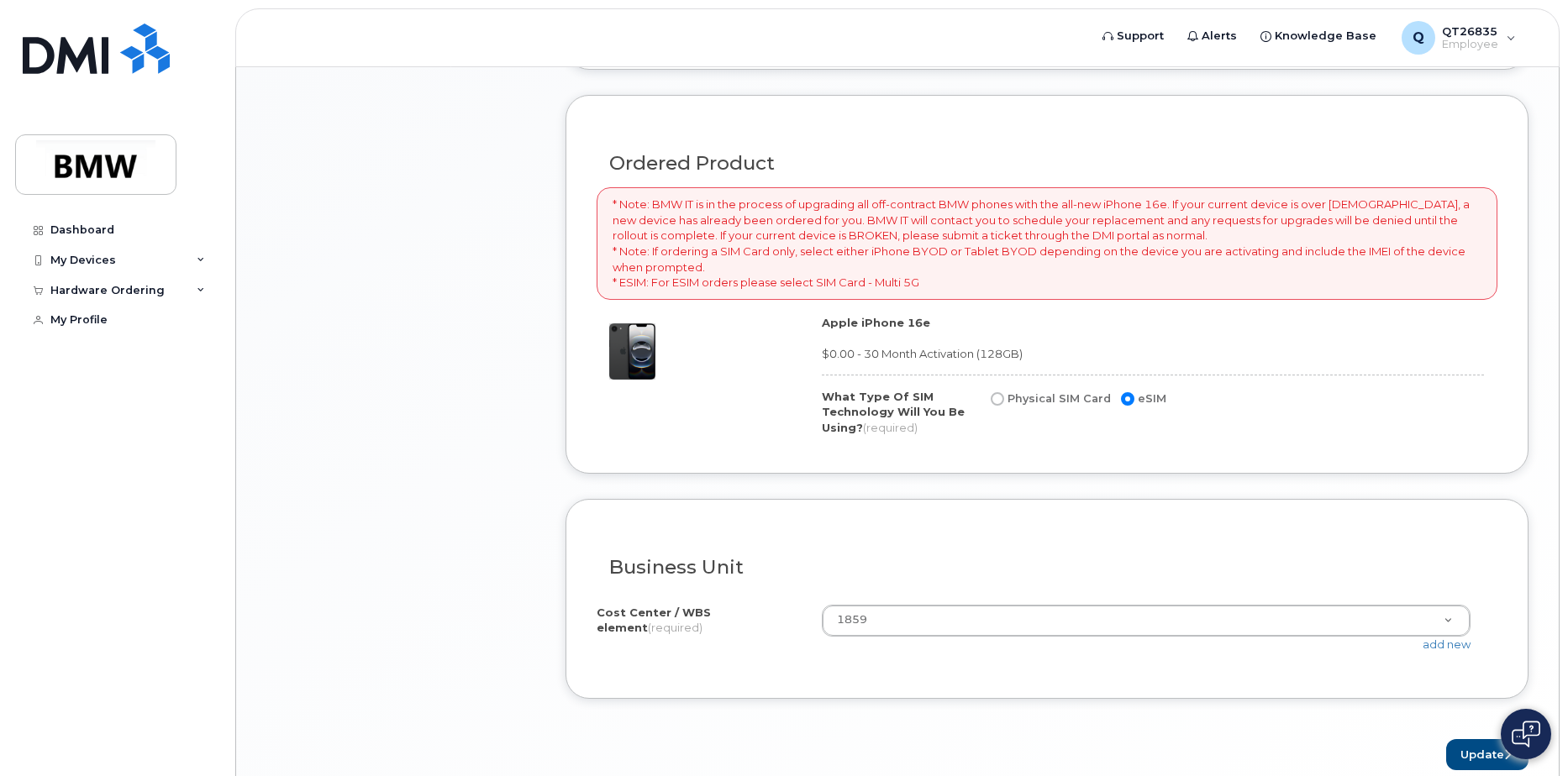
scroll to position [1176, 0]
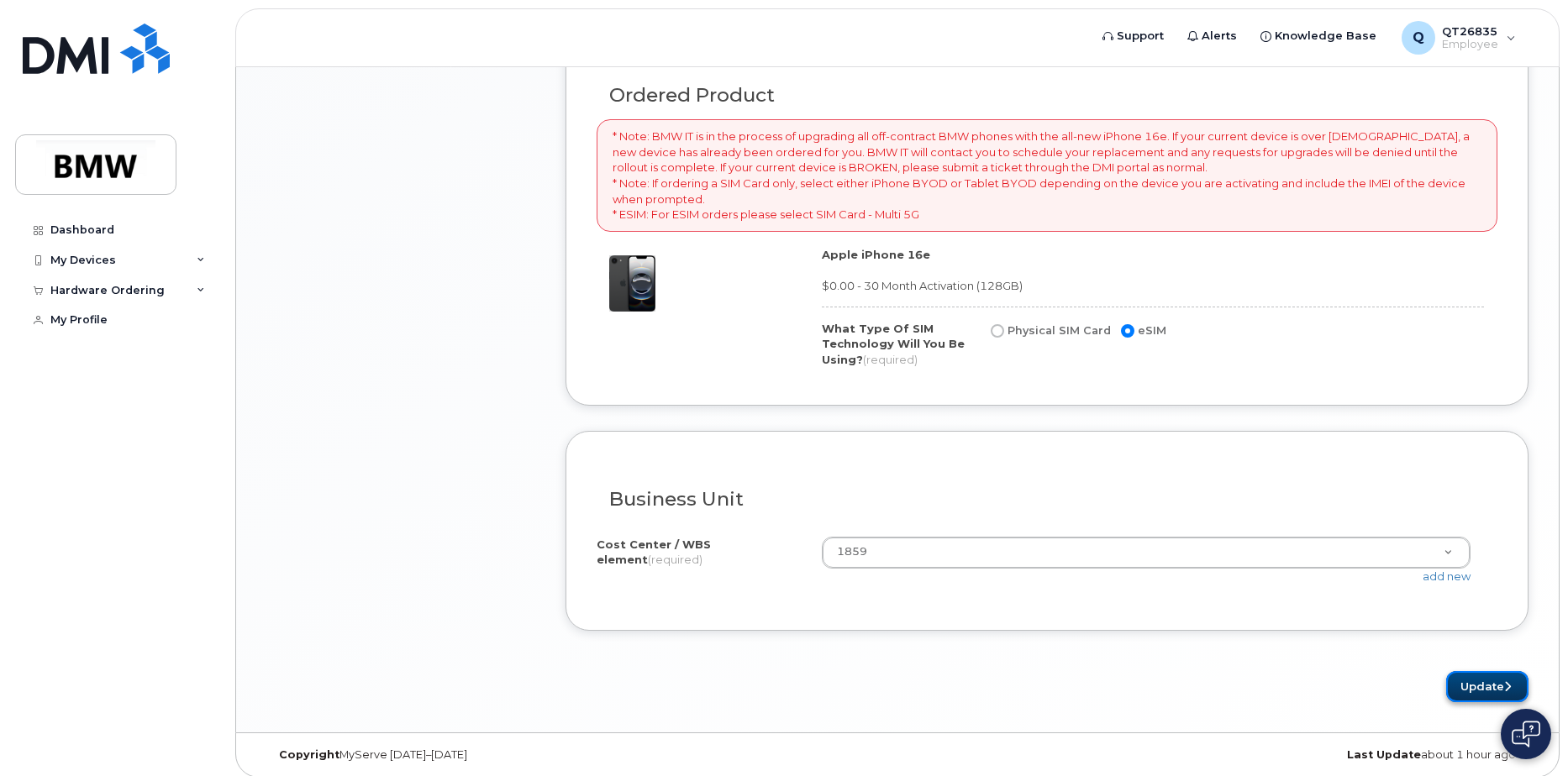
click at [1481, 682] on button "Update" at bounding box center [1486, 686] width 82 height 31
